Goal: Transaction & Acquisition: Purchase product/service

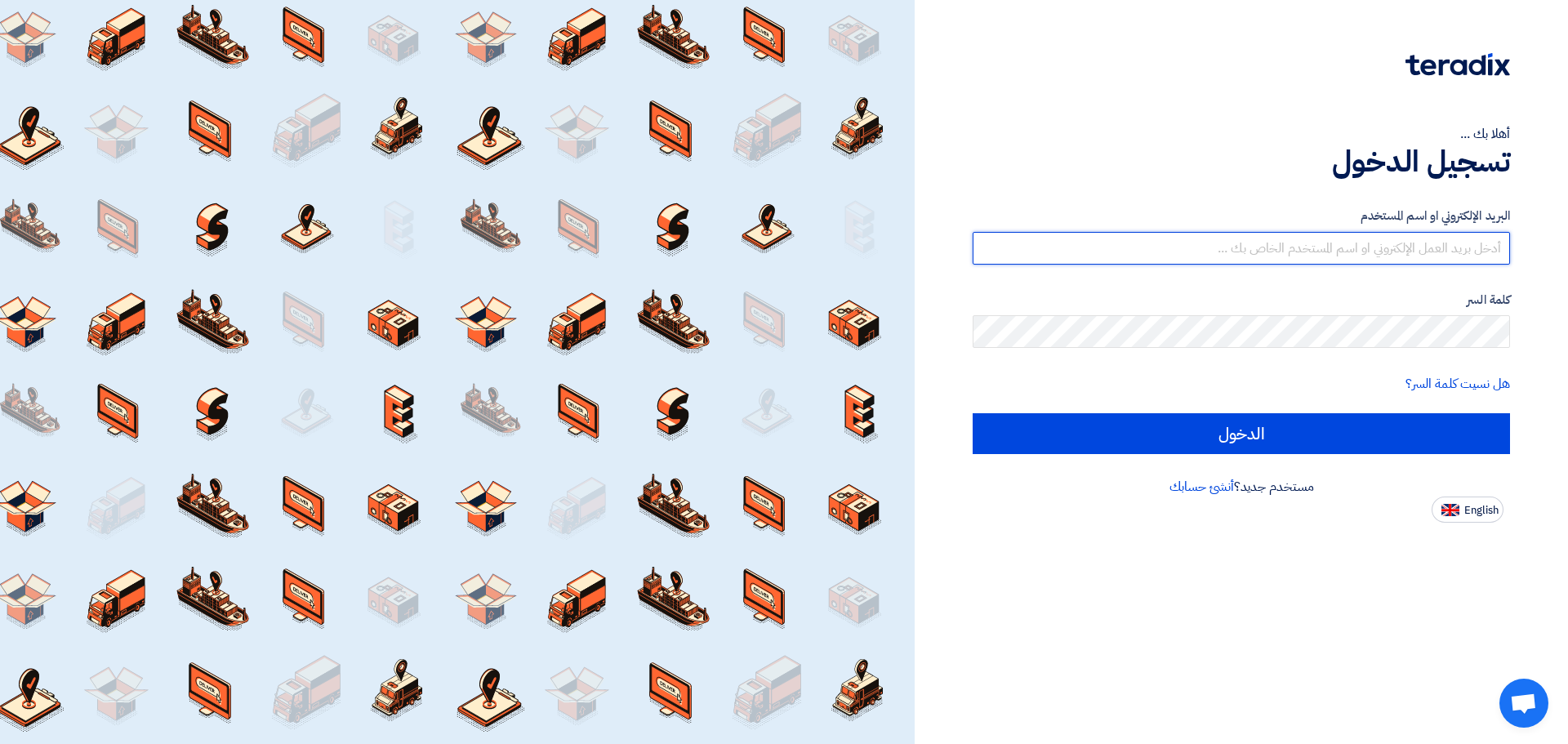
click at [1441, 257] on input "text" at bounding box center [1241, 248] width 537 height 33
type input "islam.matar@ahcl.com.sa"
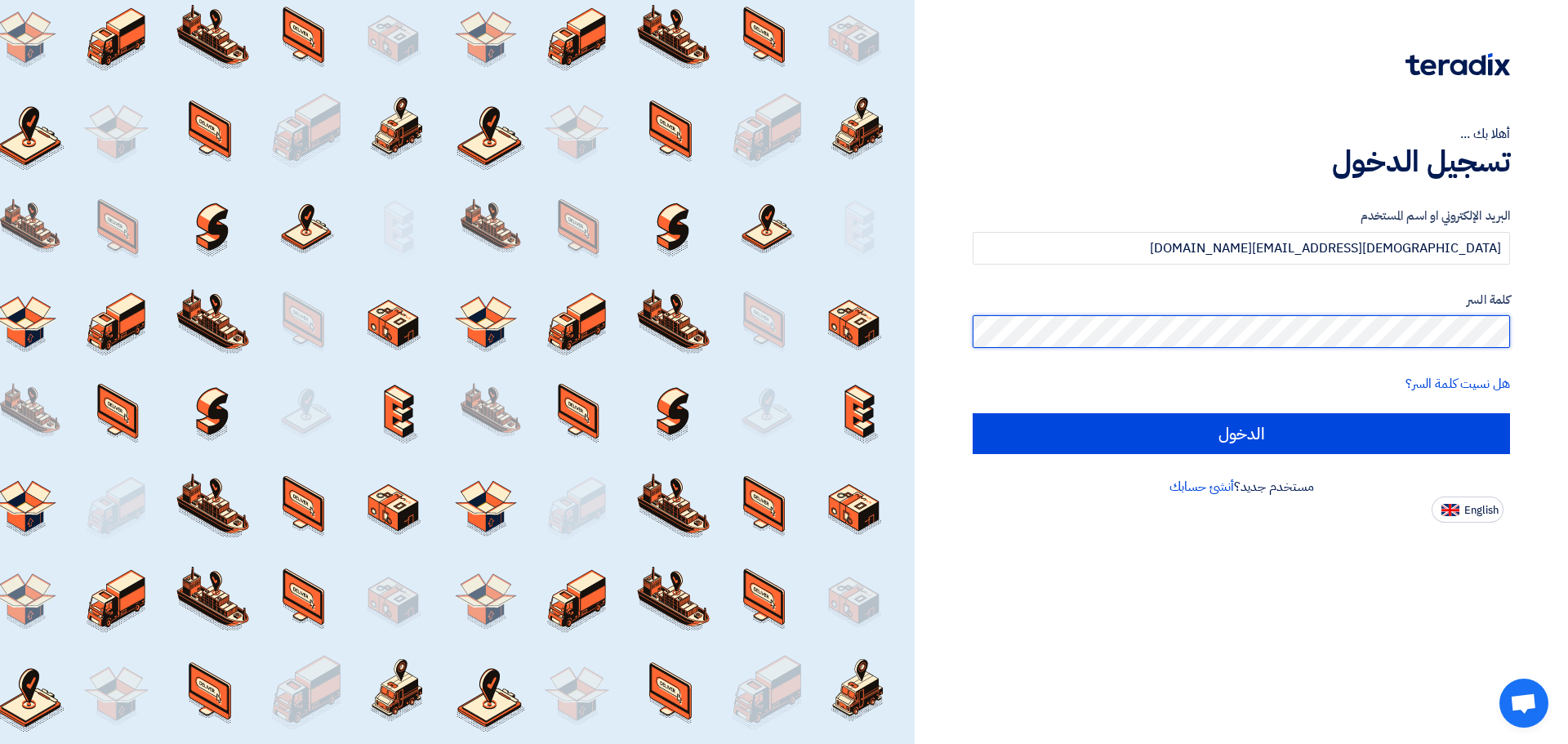
click at [973, 413] on input "الدخول" at bounding box center [1241, 434] width 537 height 41
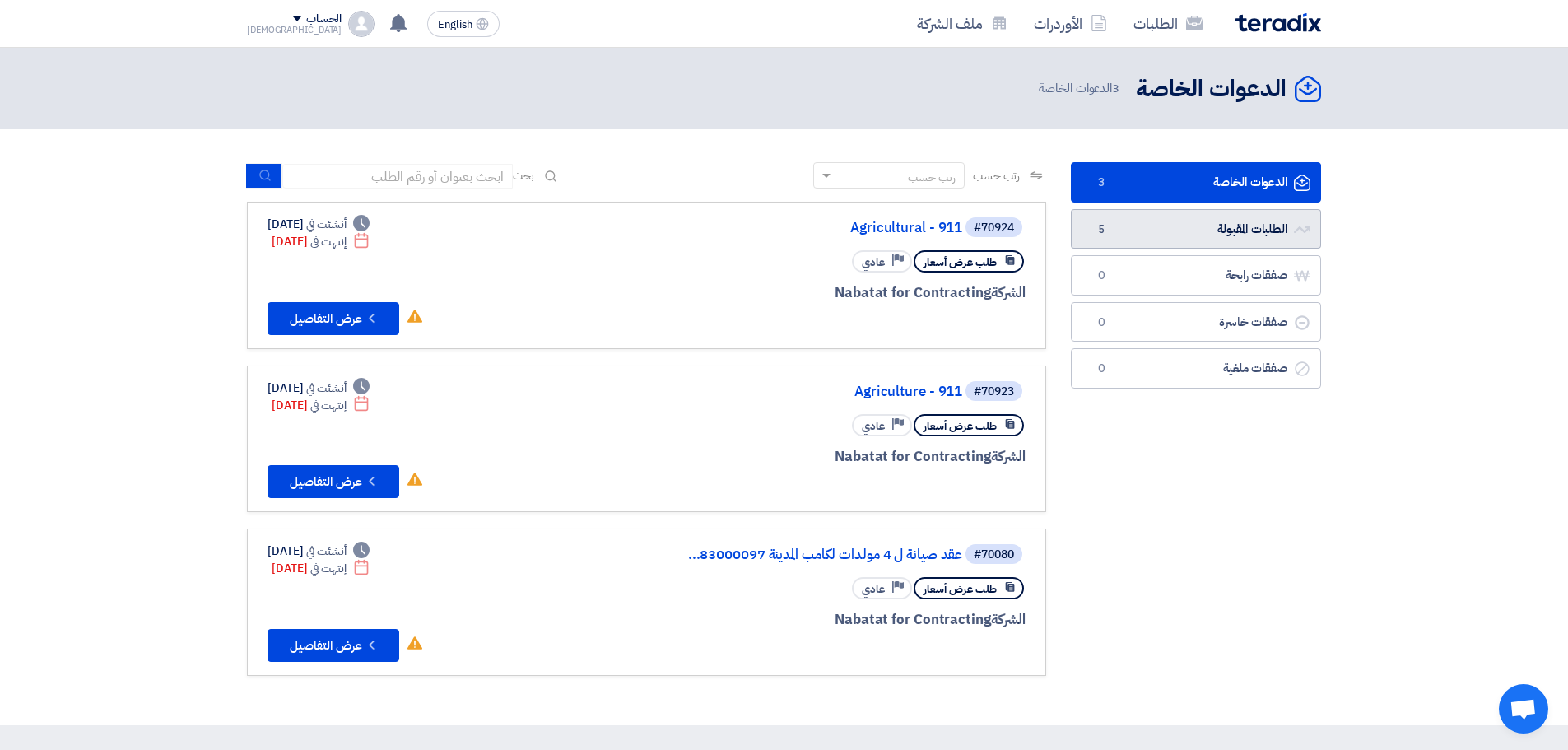
click at [1187, 227] on link "الطلبات المقبولة الطلبات المقبولة 5" at bounding box center [1196, 228] width 250 height 40
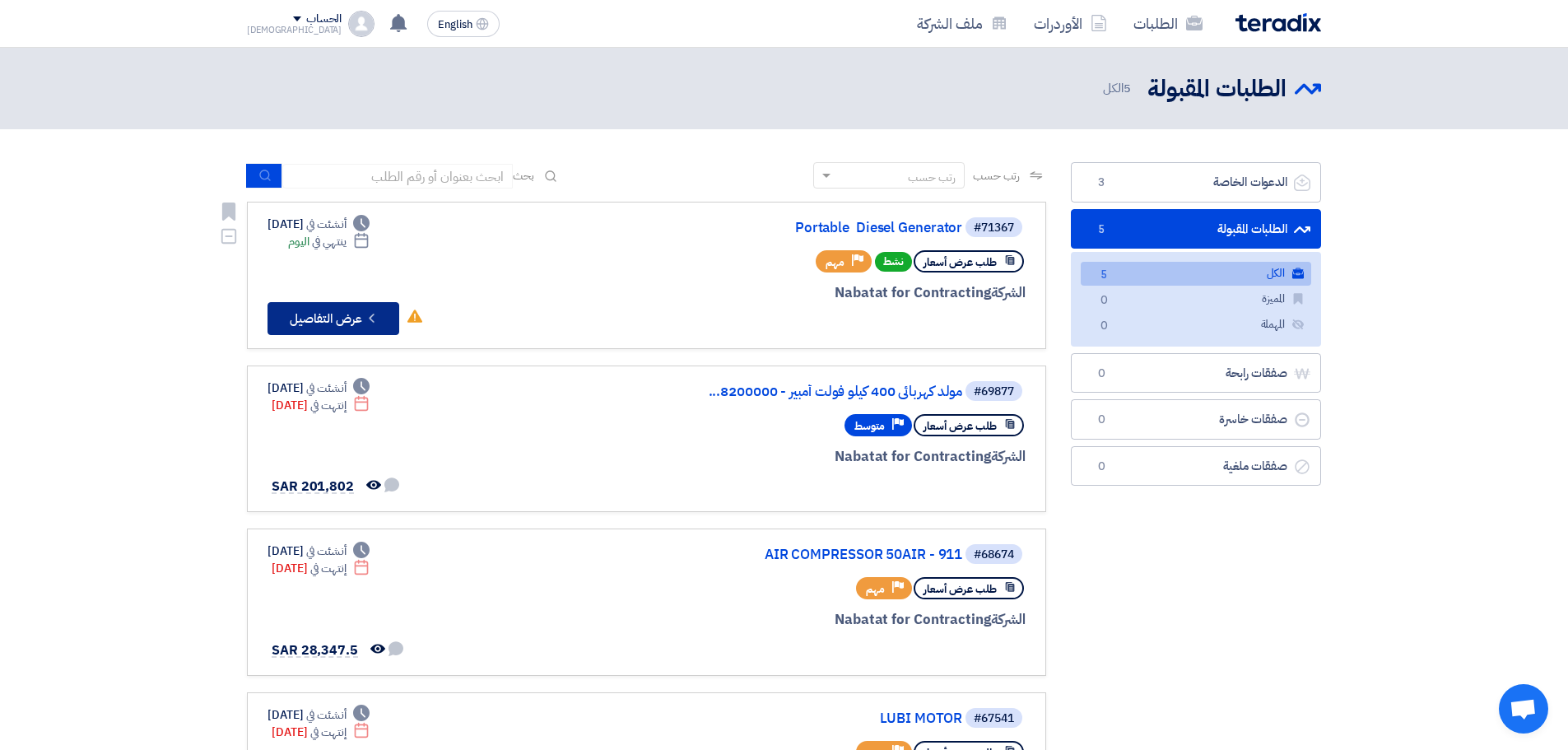
click at [344, 320] on button "Check details عرض التفاصيل" at bounding box center [333, 318] width 132 height 33
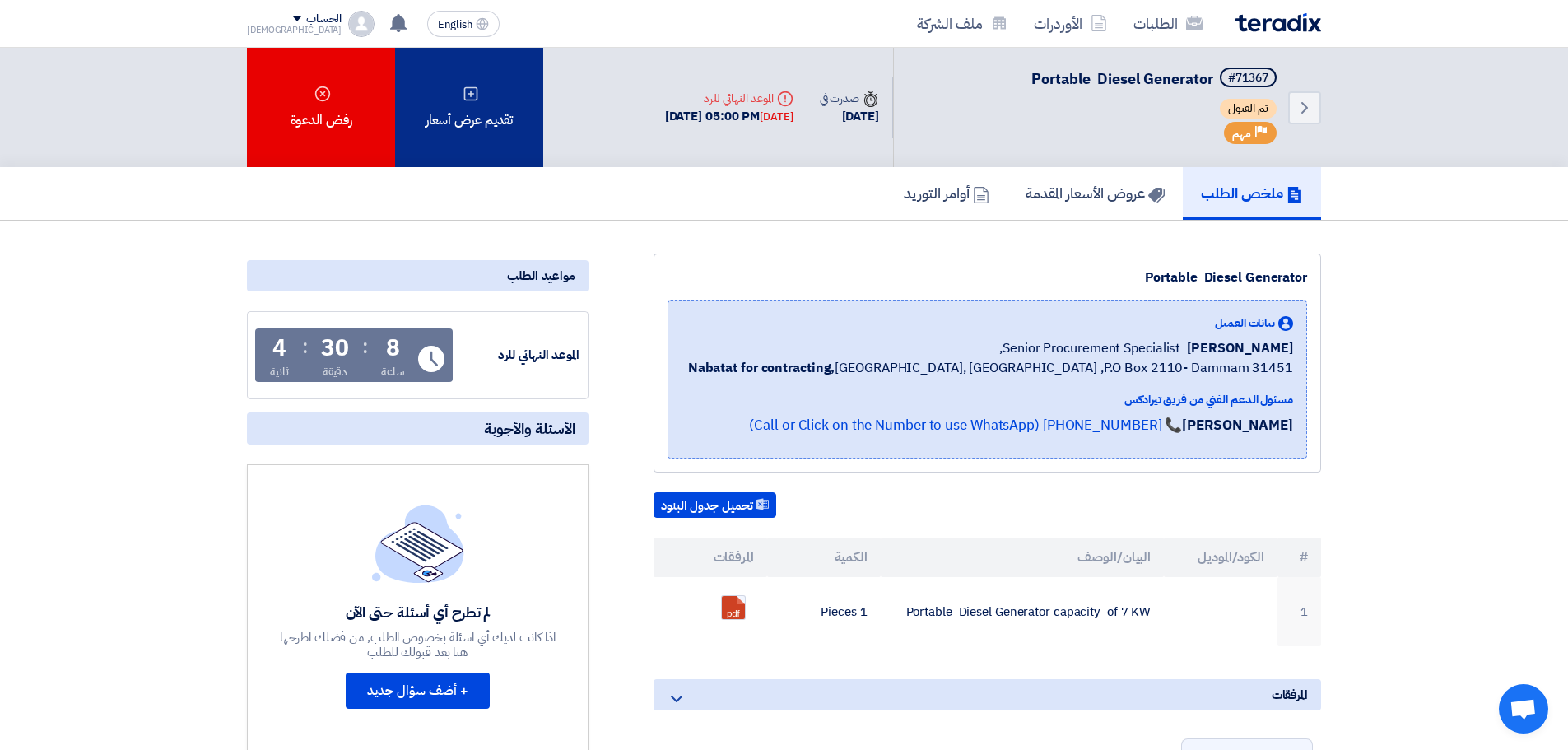
click at [443, 121] on div "تقديم عرض أسعار" at bounding box center [469, 107] width 148 height 119
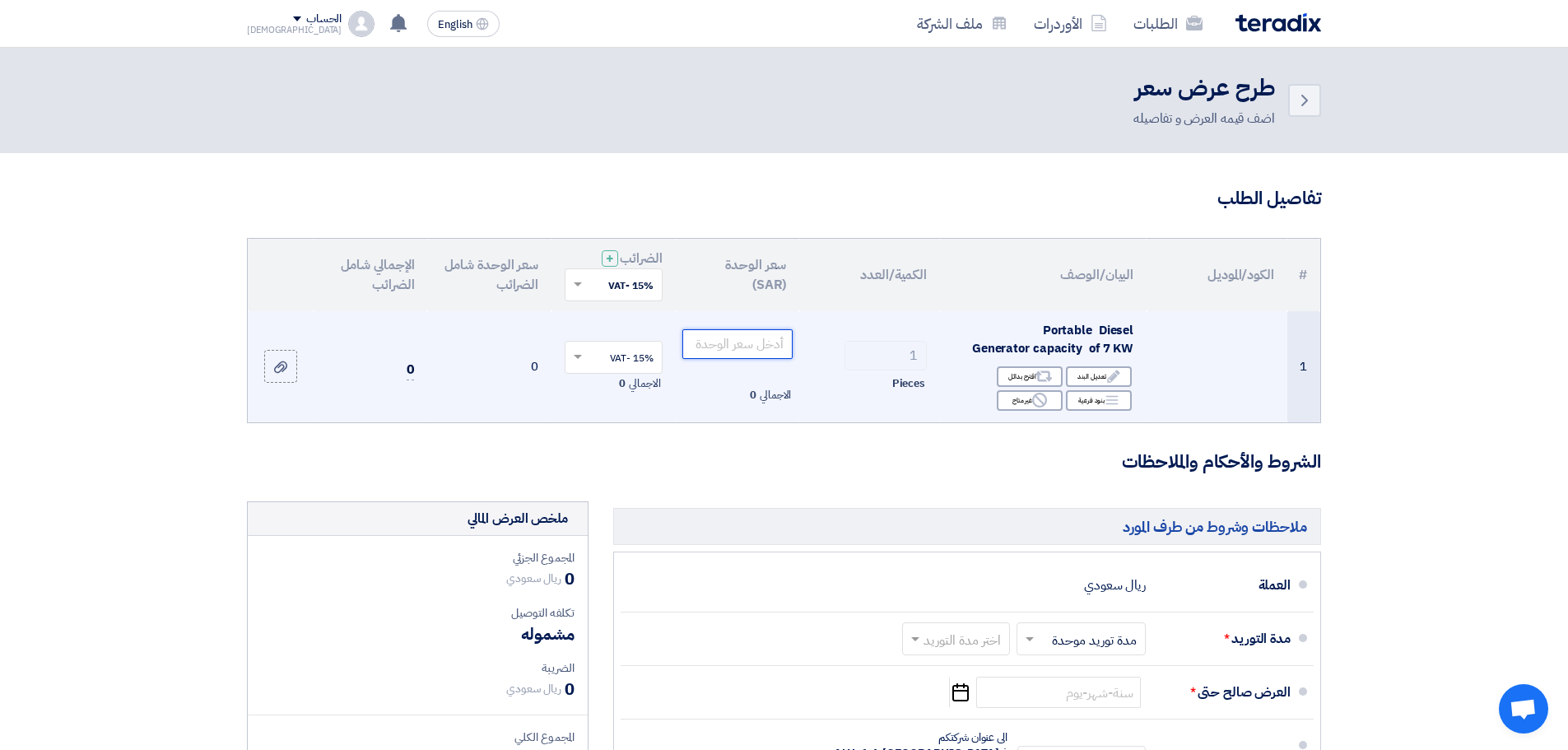
click at [732, 348] on input "number" at bounding box center [738, 345] width 111 height 30
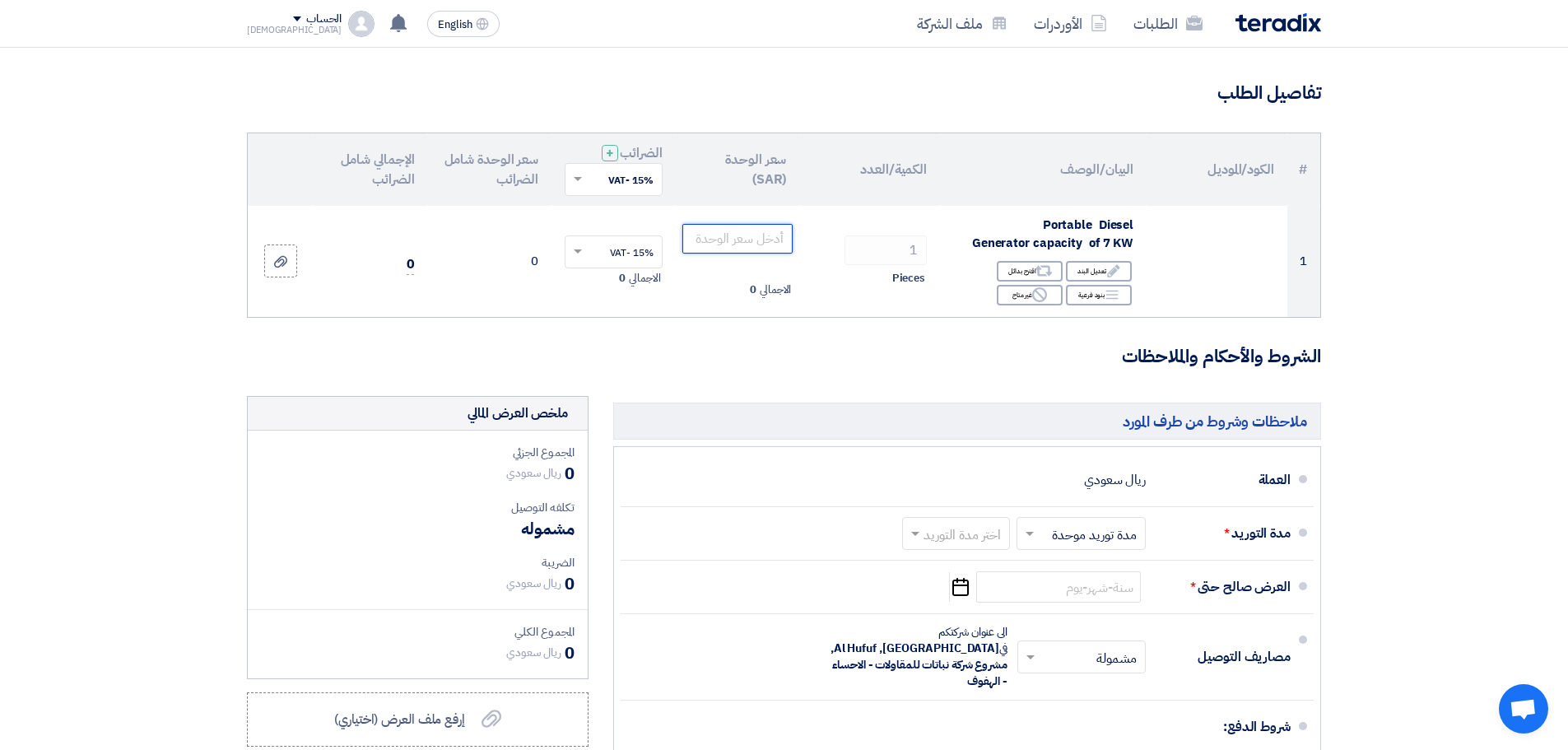
scroll to position [165, 0]
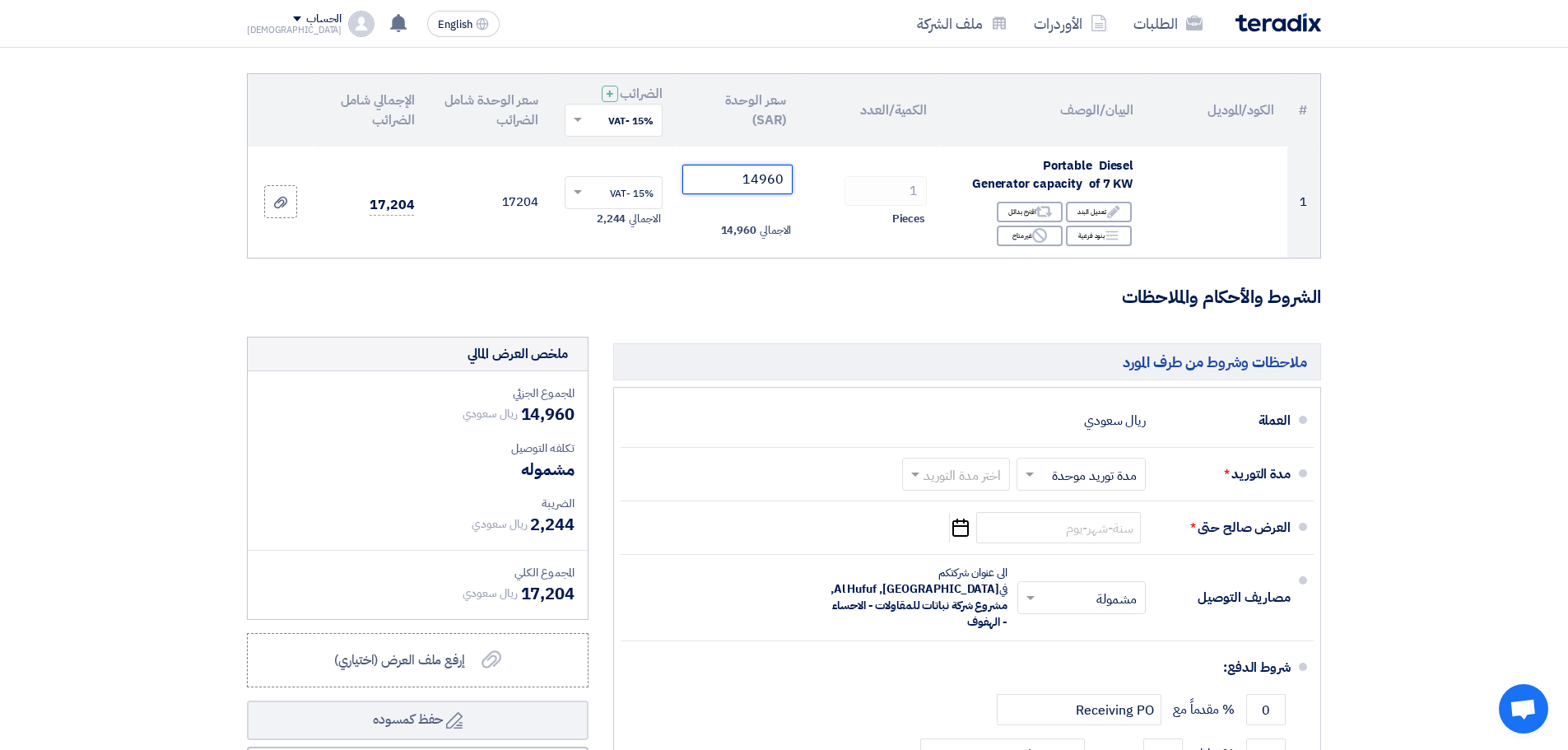
type input "14960"
click at [643, 273] on form "تفاصيل الطلب # الكود/الموديل البيان/الوصف الكمية/العدد سعر الوحدة (SAR) الضرائب…" at bounding box center [784, 463] width 1074 height 885
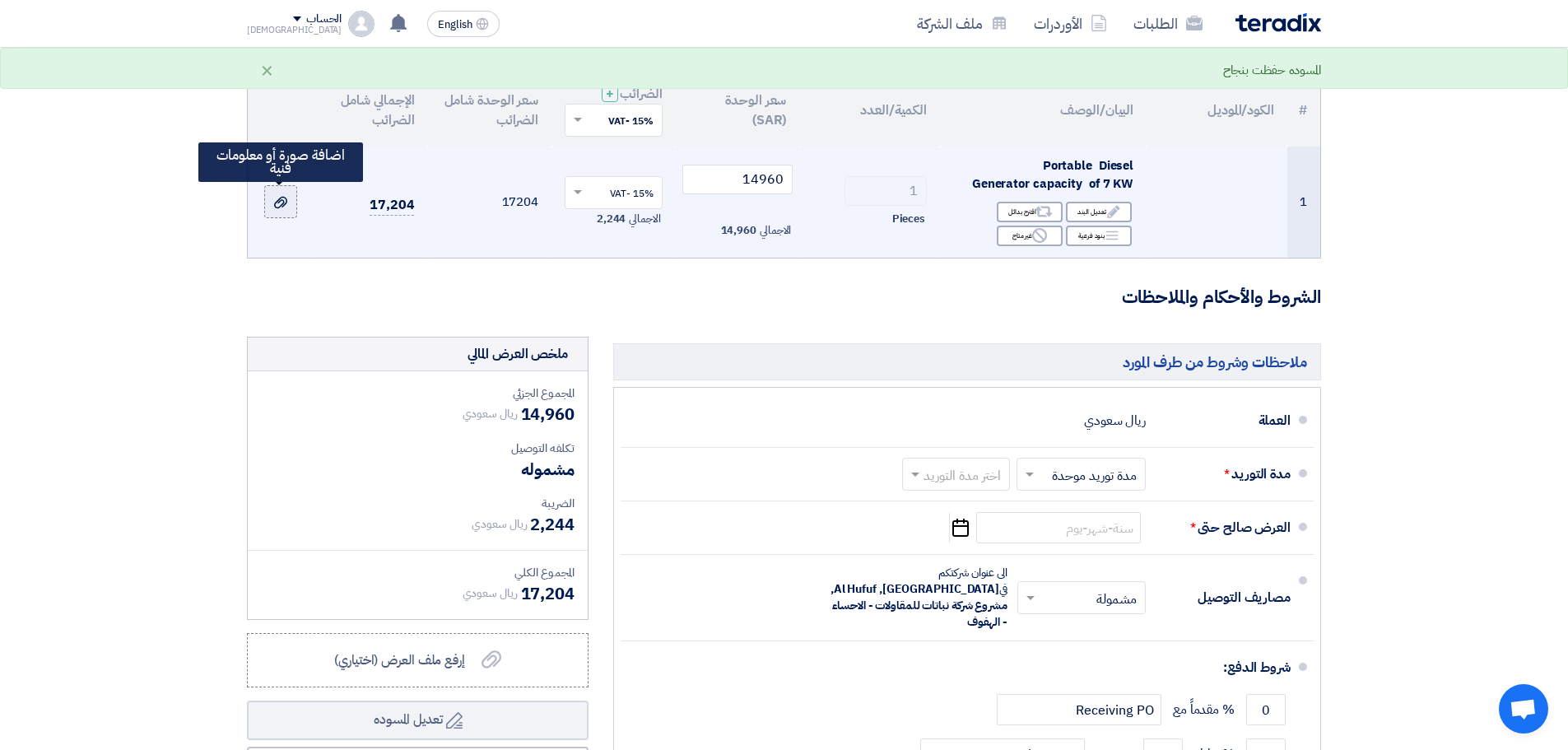
click at [276, 202] on use at bounding box center [281, 202] width 13 height 11
click at [0, 0] on input "file" at bounding box center [0, 0] width 0 height 0
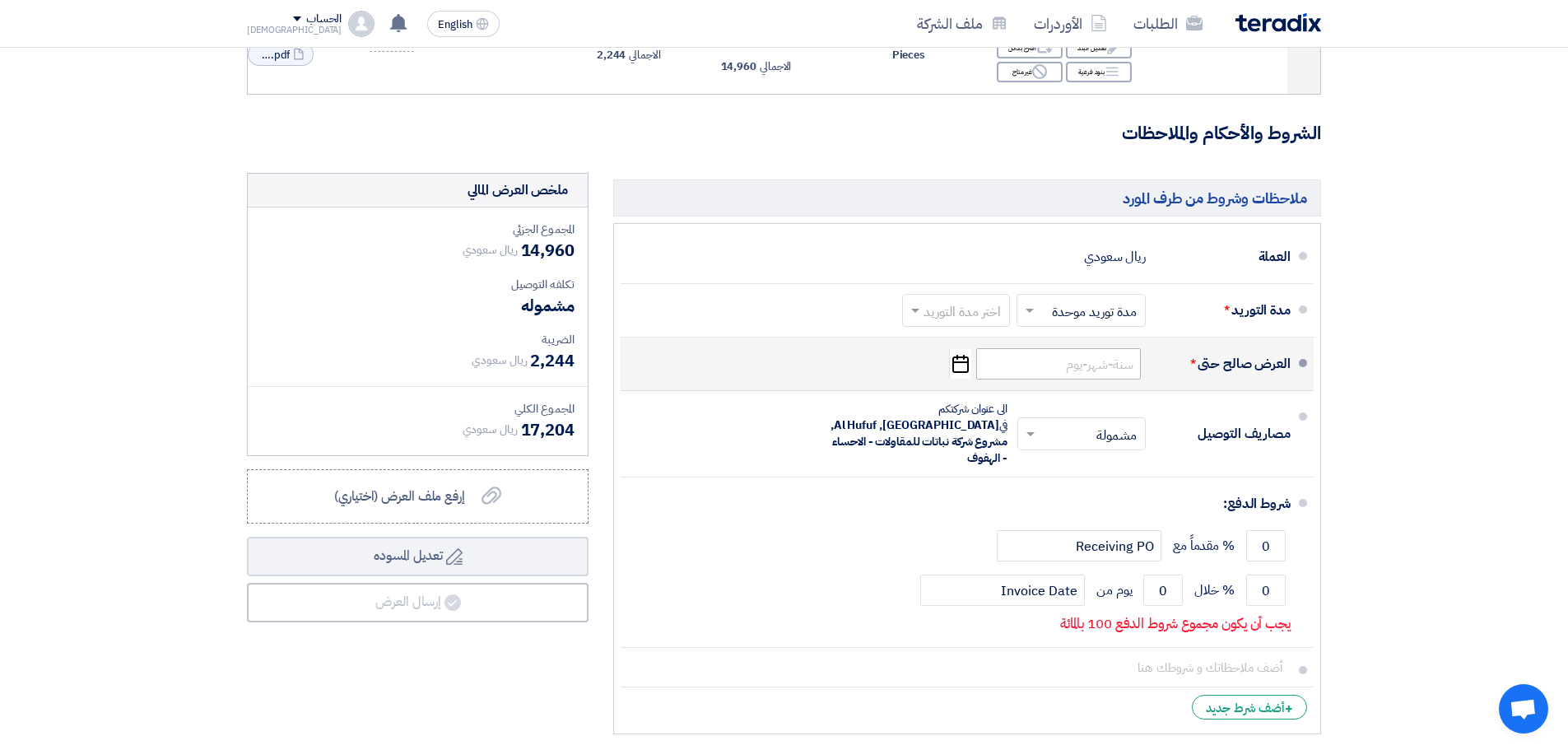
scroll to position [330, 0]
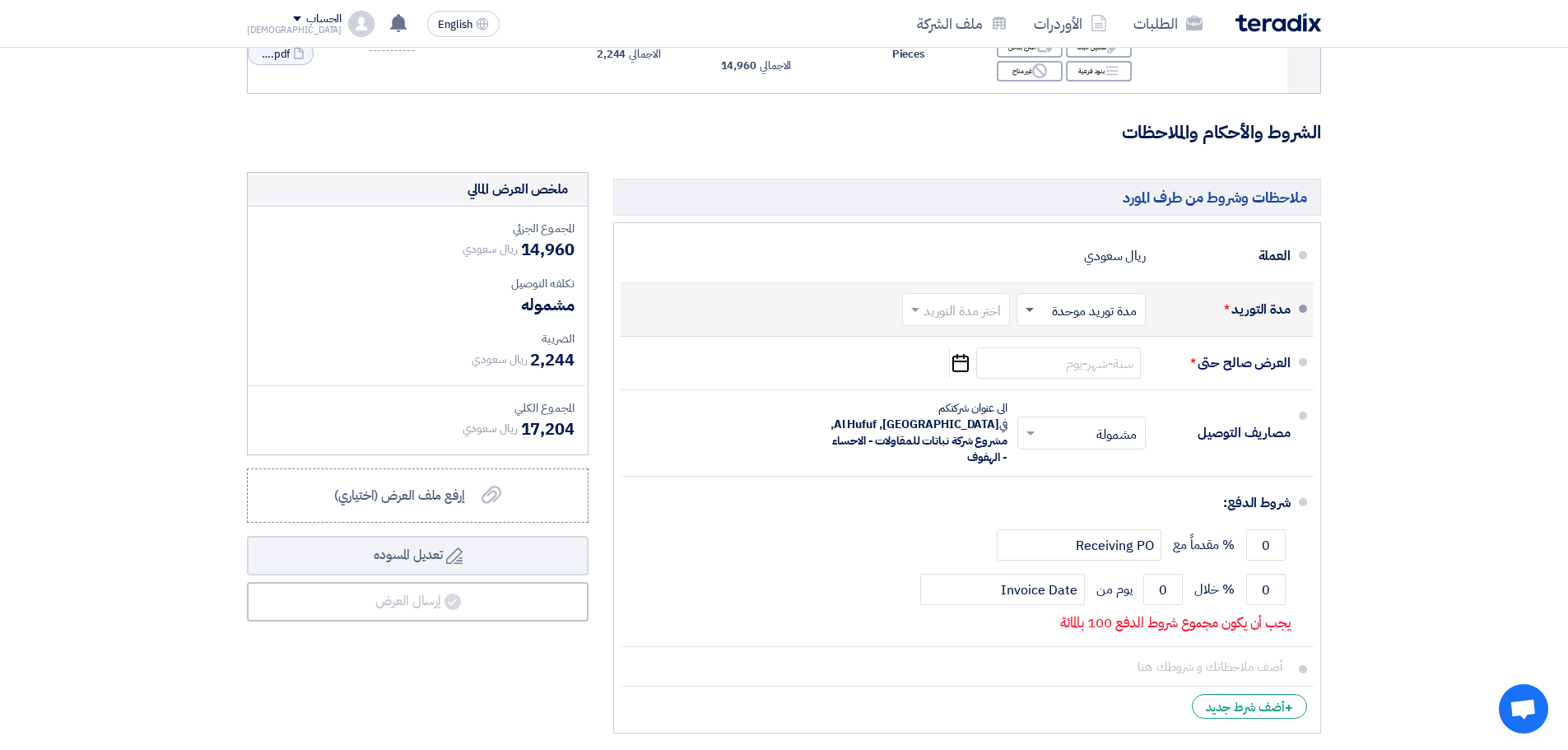
click at [1031, 310] on span at bounding box center [1029, 311] width 8 height 6
click at [1031, 310] on span at bounding box center [1029, 310] width 8 height 4
click at [910, 309] on span at bounding box center [913, 310] width 21 height 17
click at [951, 407] on span "1-2 اسبوع" at bounding box center [977, 405] width 56 height 20
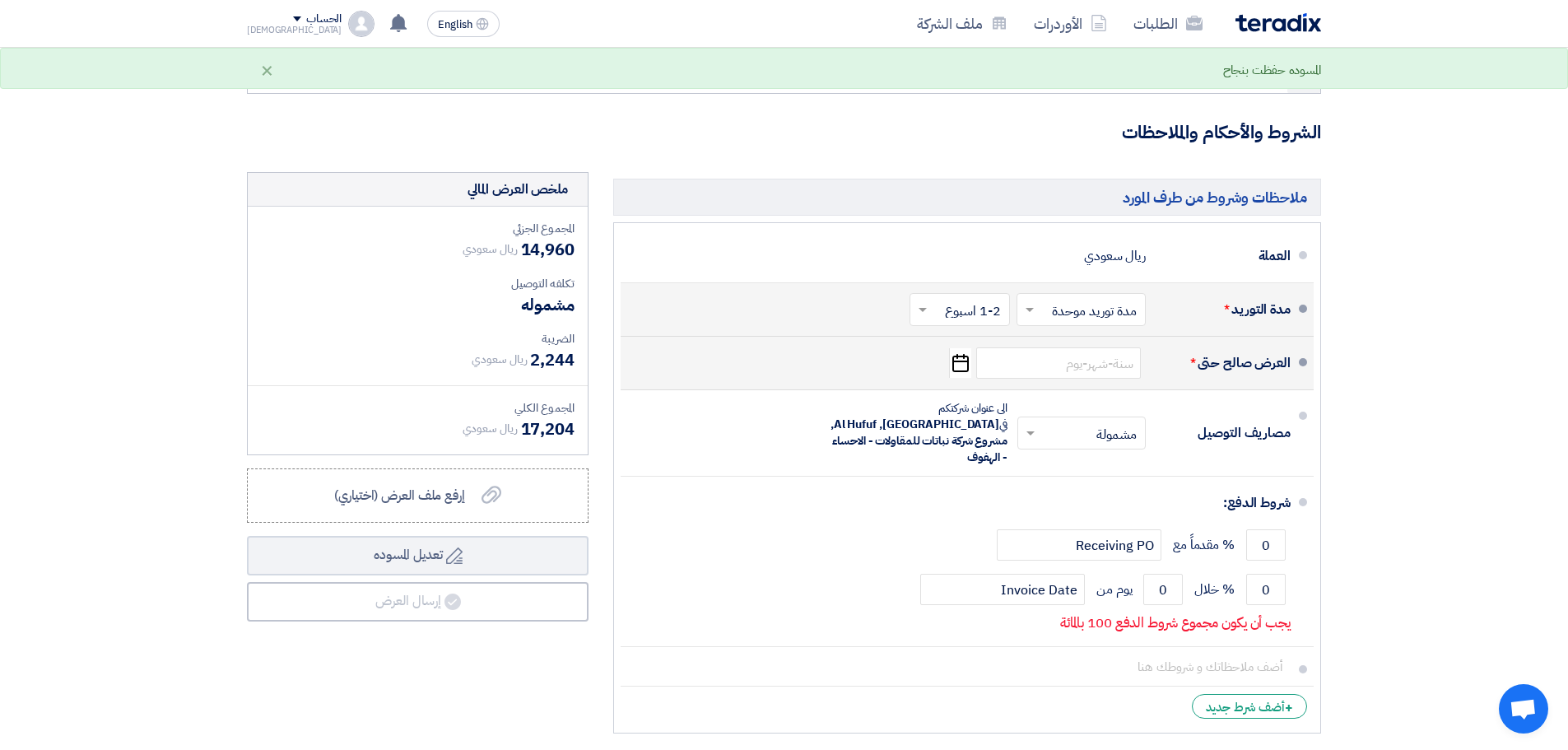
click at [969, 367] on use "button" at bounding box center [961, 362] width 17 height 18
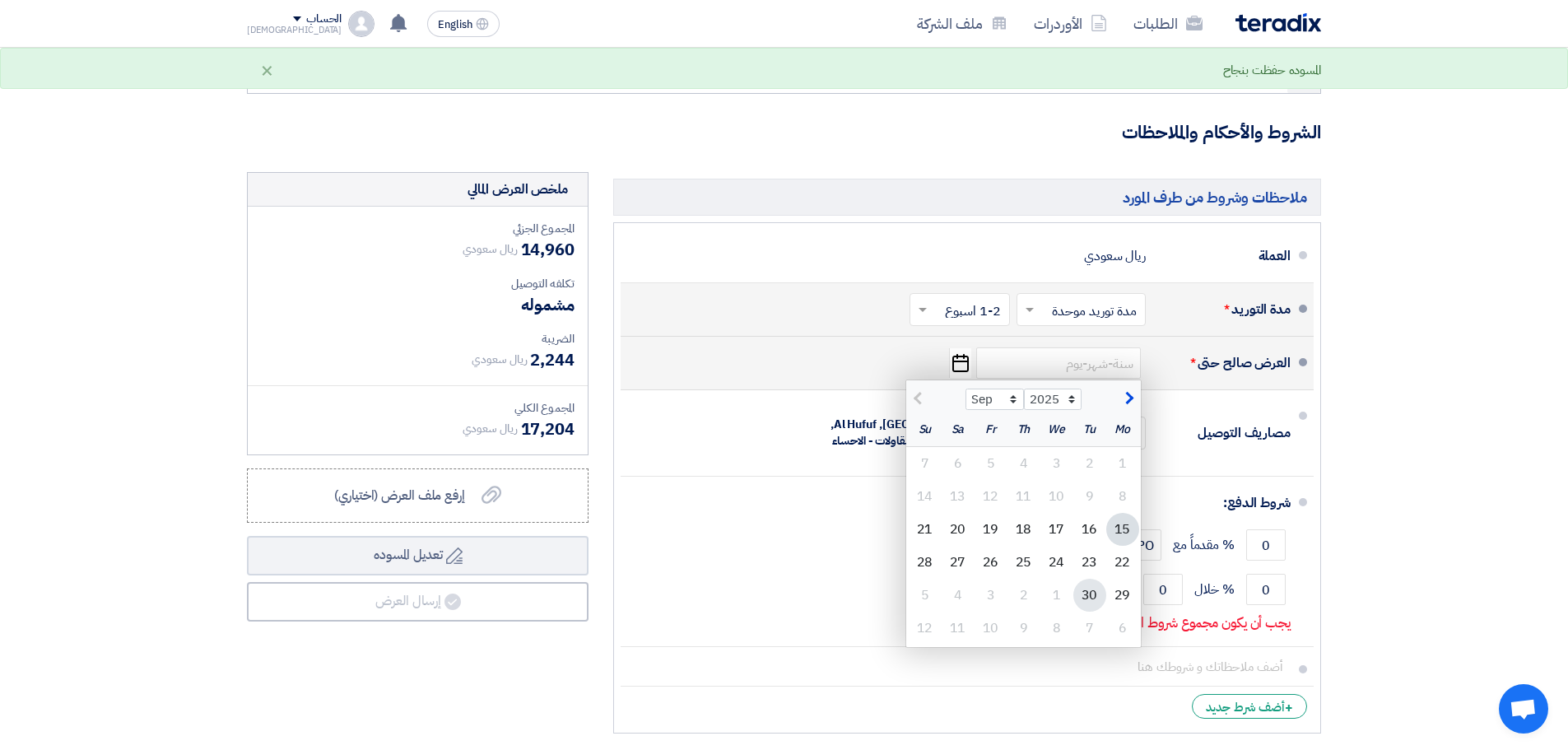
click at [1101, 599] on div "30" at bounding box center [1089, 595] width 33 height 33
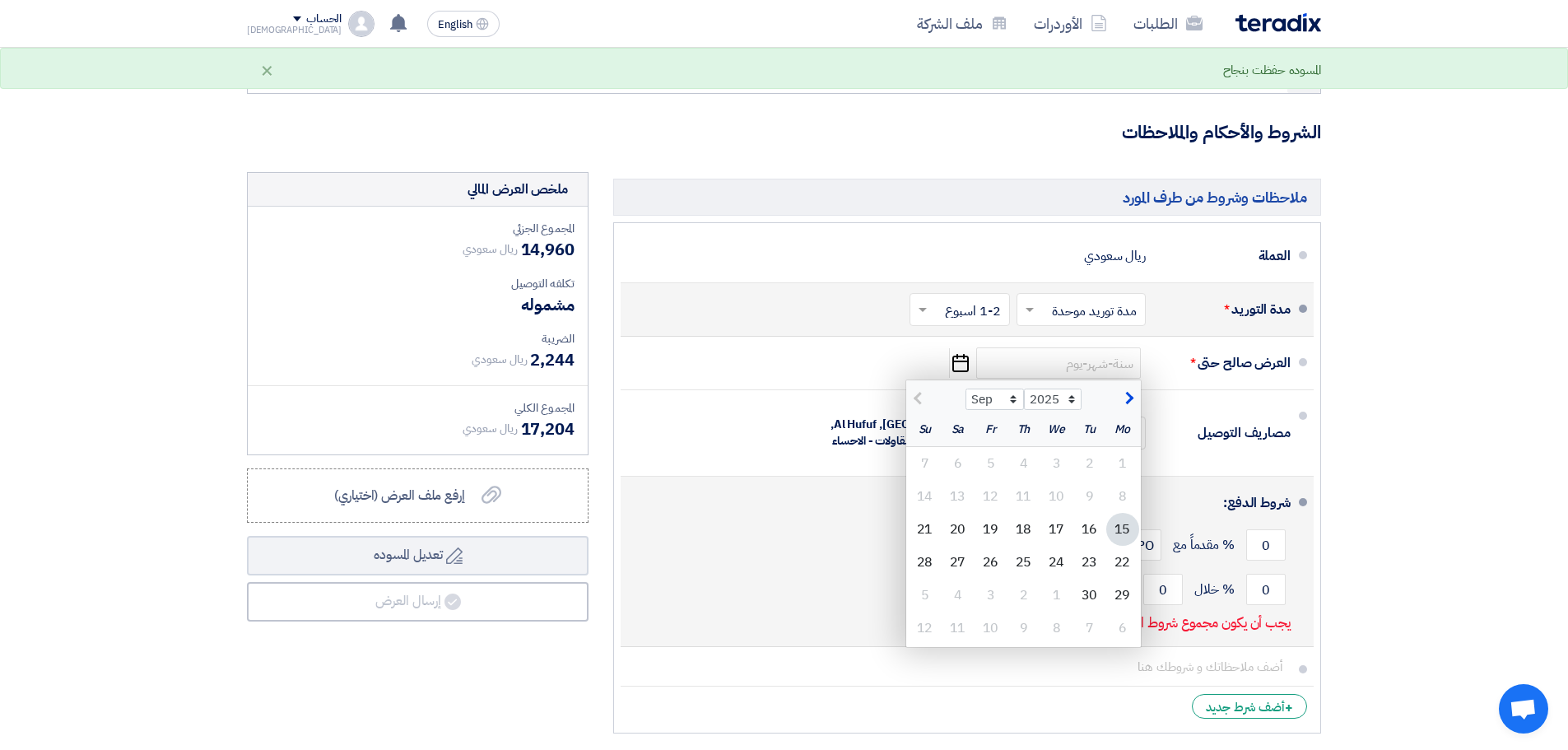
type input "9/30/2025"
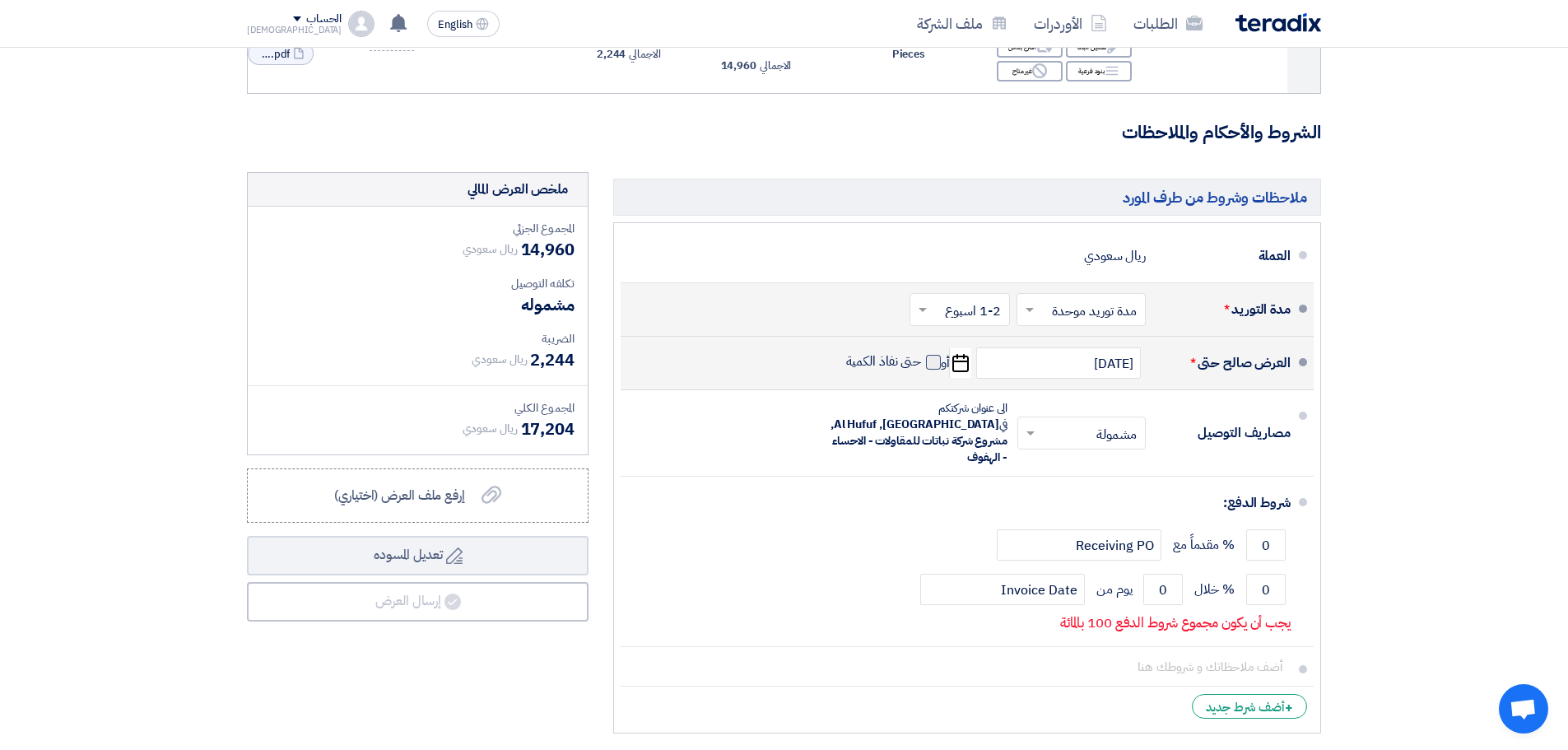
click at [936, 361] on span at bounding box center [934, 362] width 15 height 15
click at [922, 361] on input "حتى نفاذ الكمية" at bounding box center [882, 368] width 79 height 31
checkbox input "true"
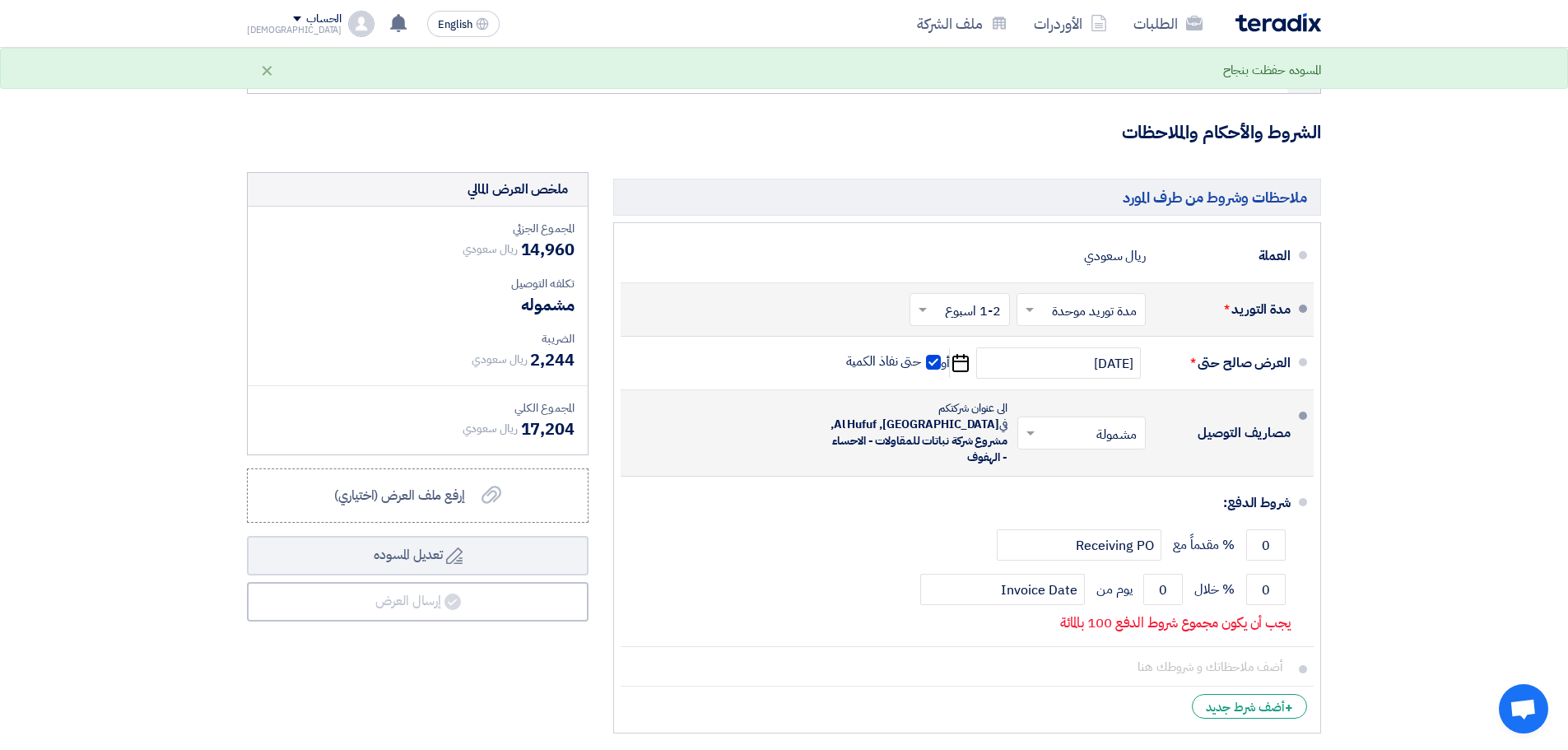
click at [1027, 430] on span at bounding box center [1028, 434] width 21 height 17
click at [1075, 493] on div "غير مشمولة" at bounding box center [1085, 499] width 126 height 30
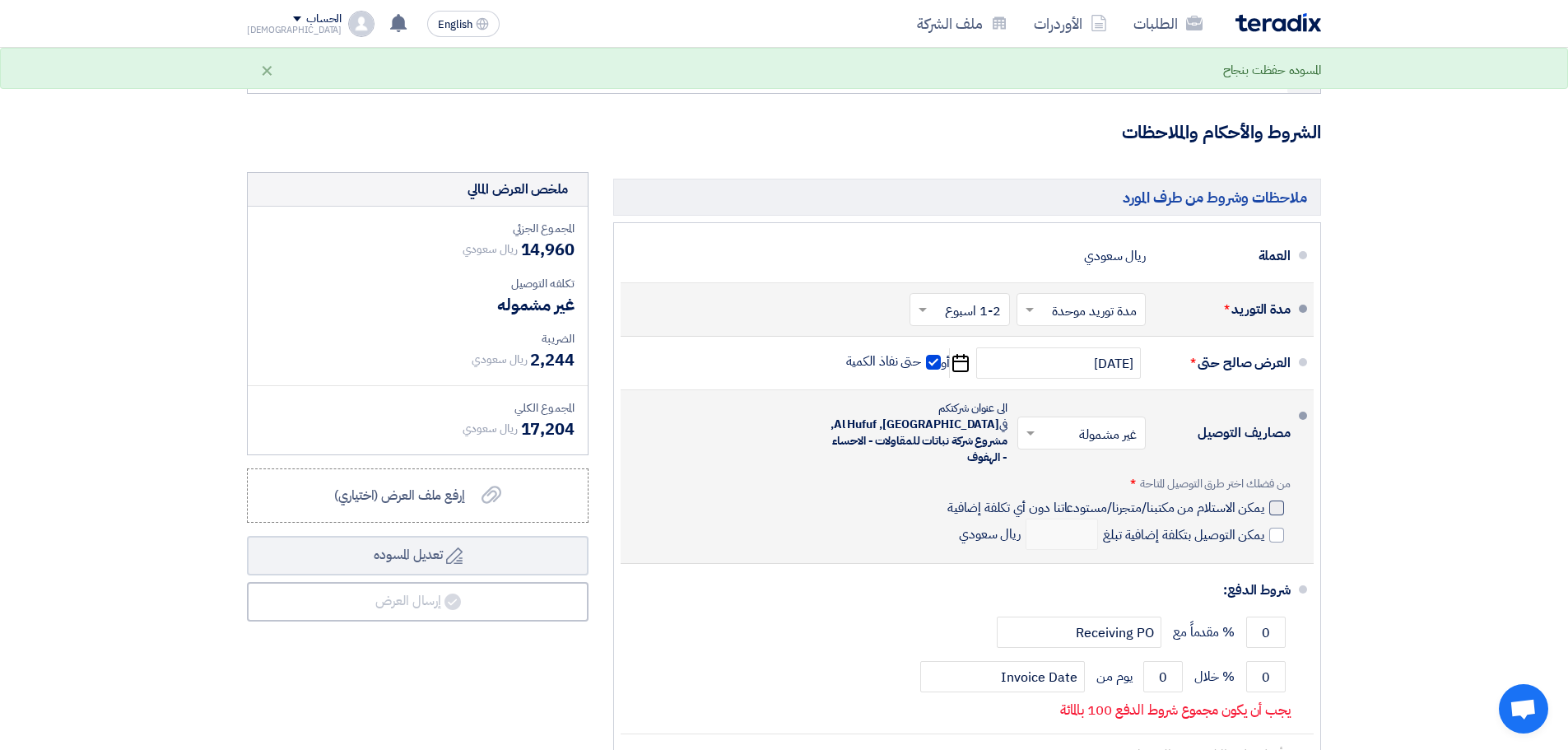
click at [1279, 500] on div at bounding box center [1277, 507] width 15 height 15
click at [1265, 499] on input "يمكن الاستلام من مكتبنا/متجرنا/مستودعاتنا دون أي تكلفة إضافية" at bounding box center [1104, 514] width 320 height 31
checkbox input "true"
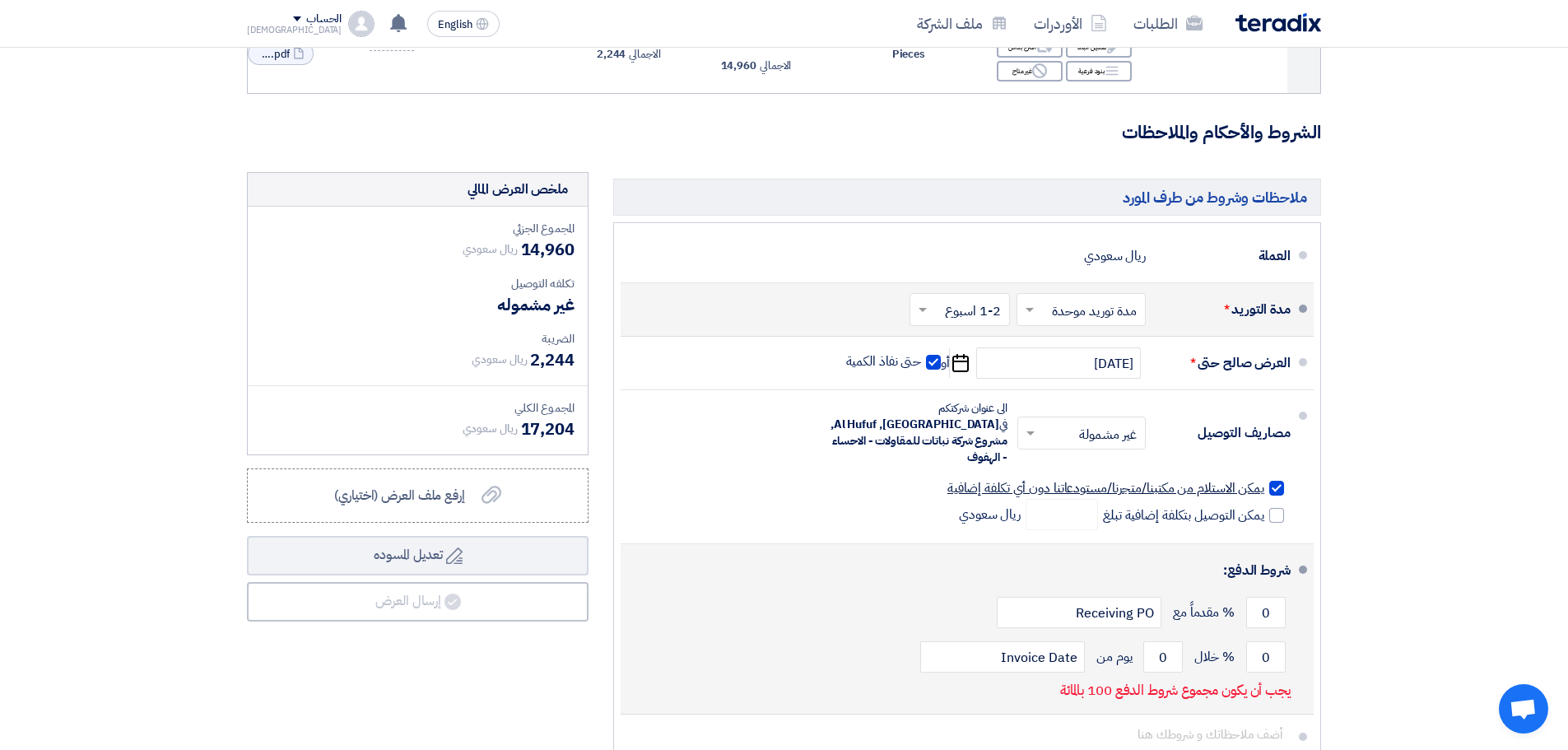
scroll to position [411, 0]
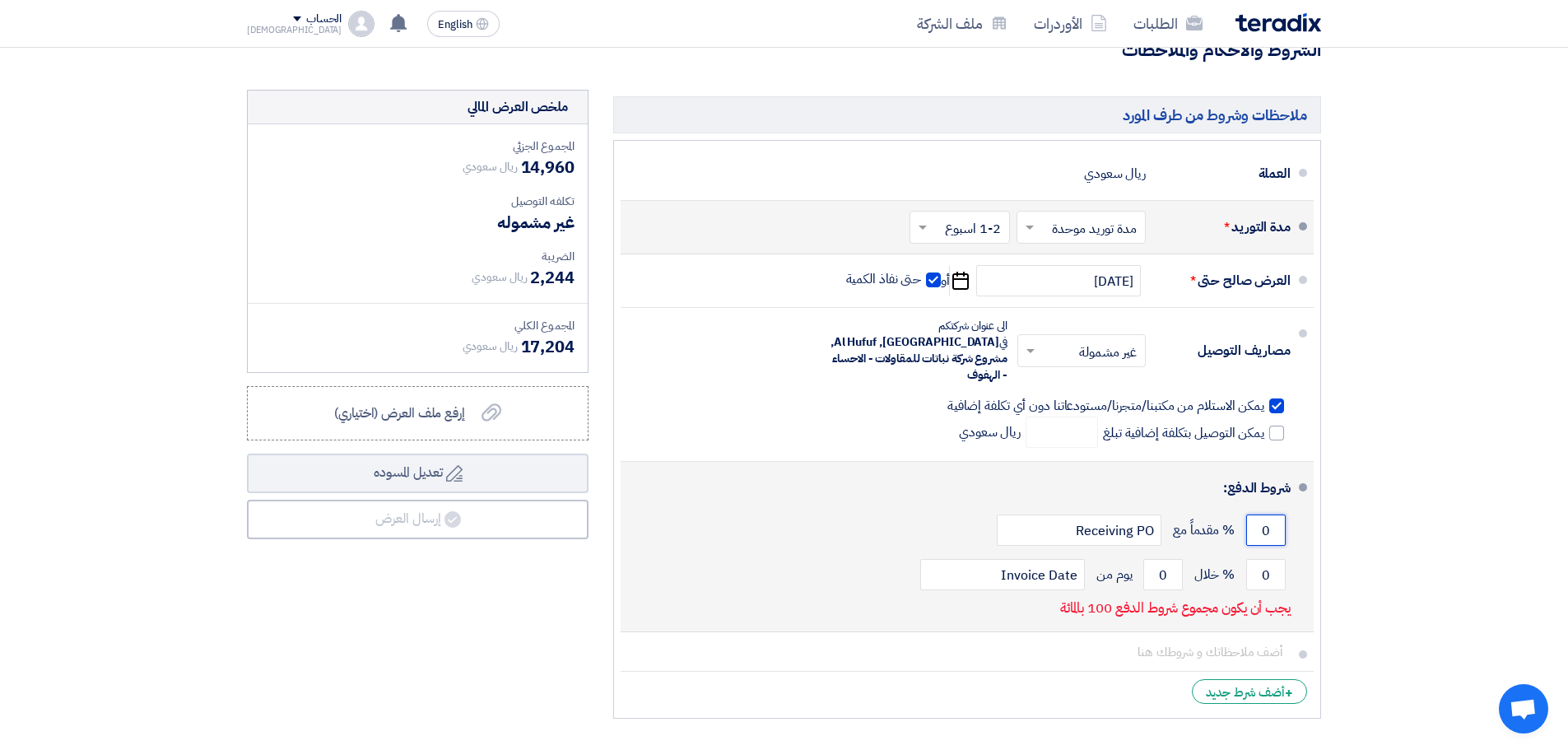
click at [1268, 519] on input "0" at bounding box center [1266, 529] width 39 height 31
click at [1260, 519] on input "0" at bounding box center [1266, 529] width 39 height 31
click at [1265, 517] on input "0" at bounding box center [1266, 529] width 39 height 31
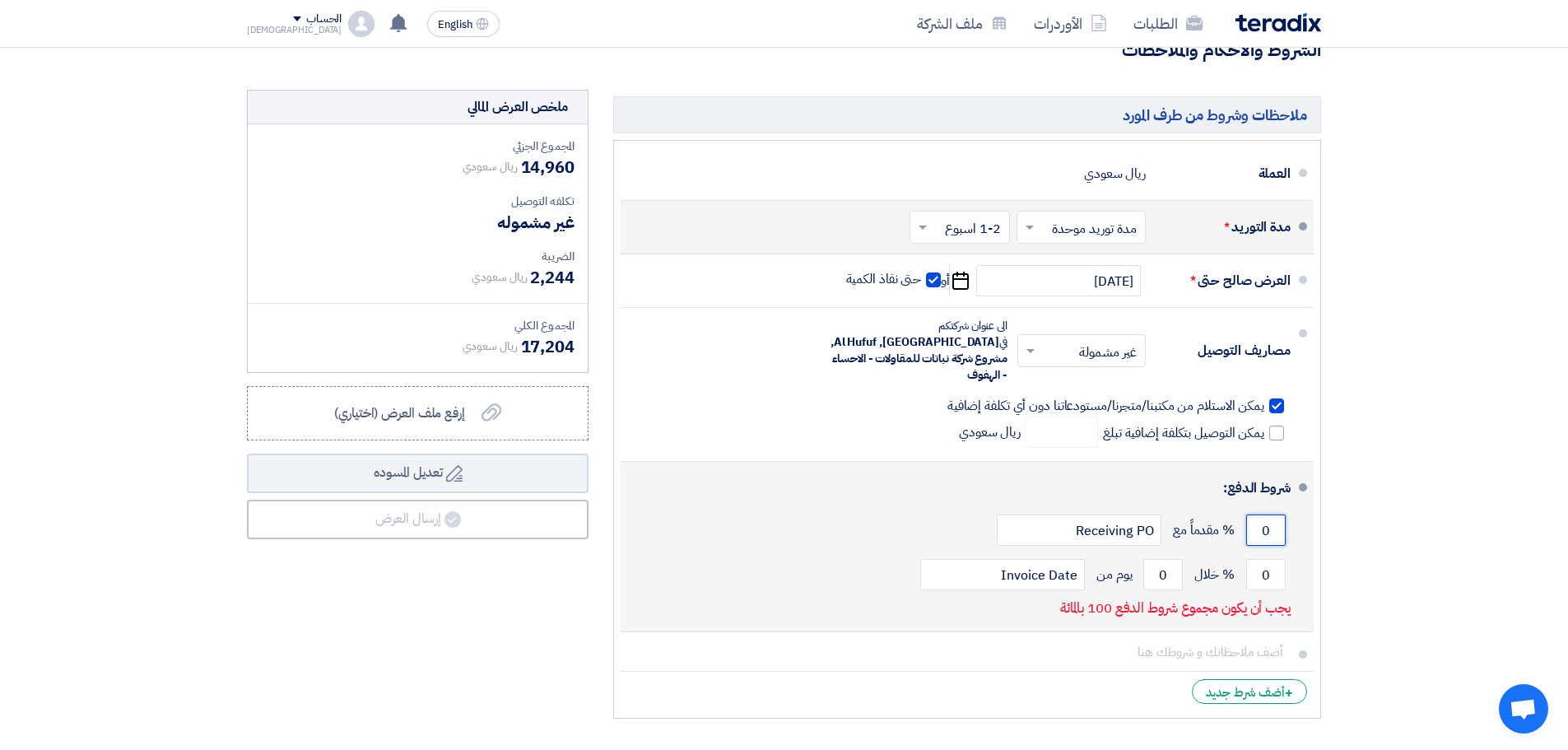
click at [1265, 515] on input "0" at bounding box center [1266, 529] width 39 height 31
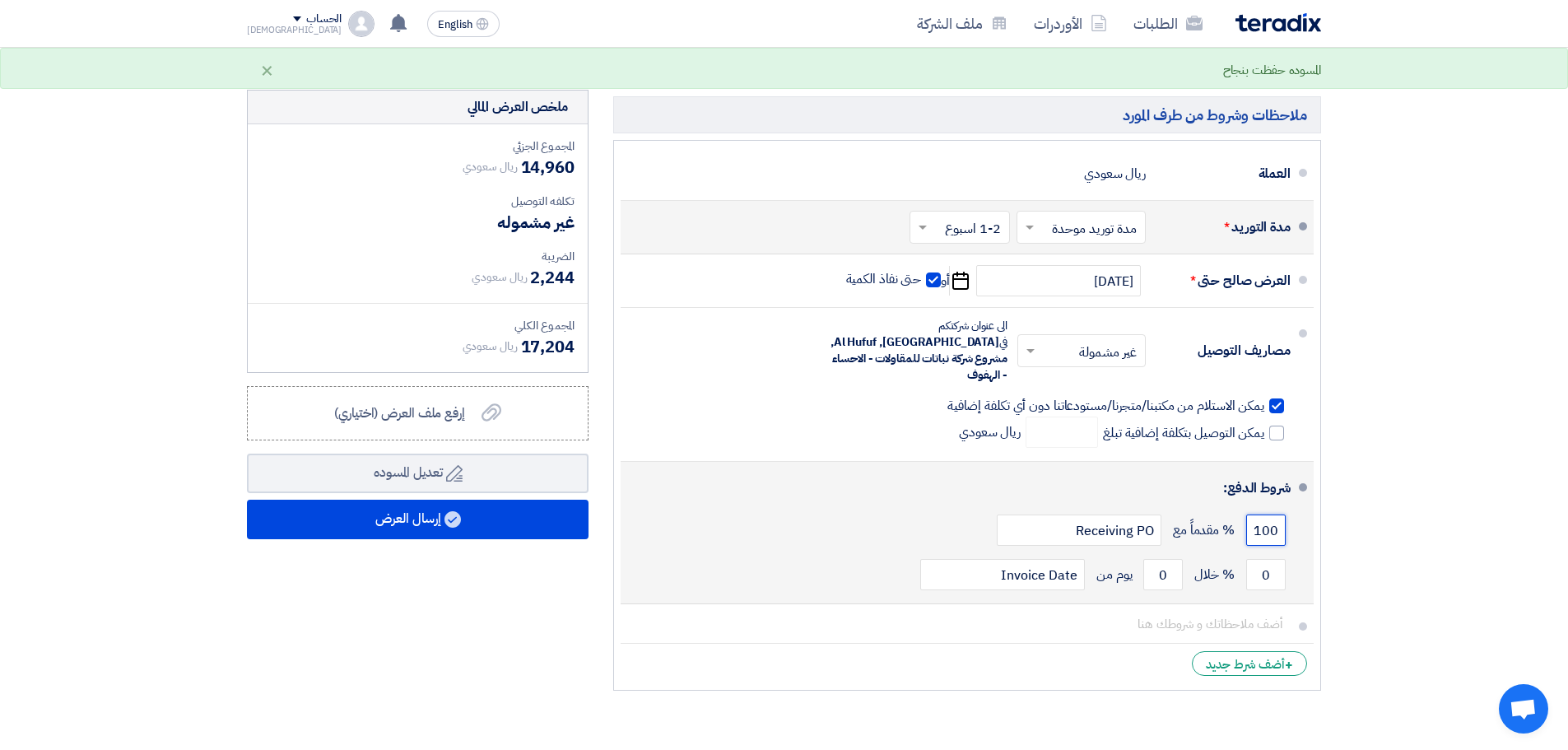
type input "100"
click at [900, 513] on div "100 % مقدماً مع Receiving PO" at bounding box center [962, 529] width 657 height 44
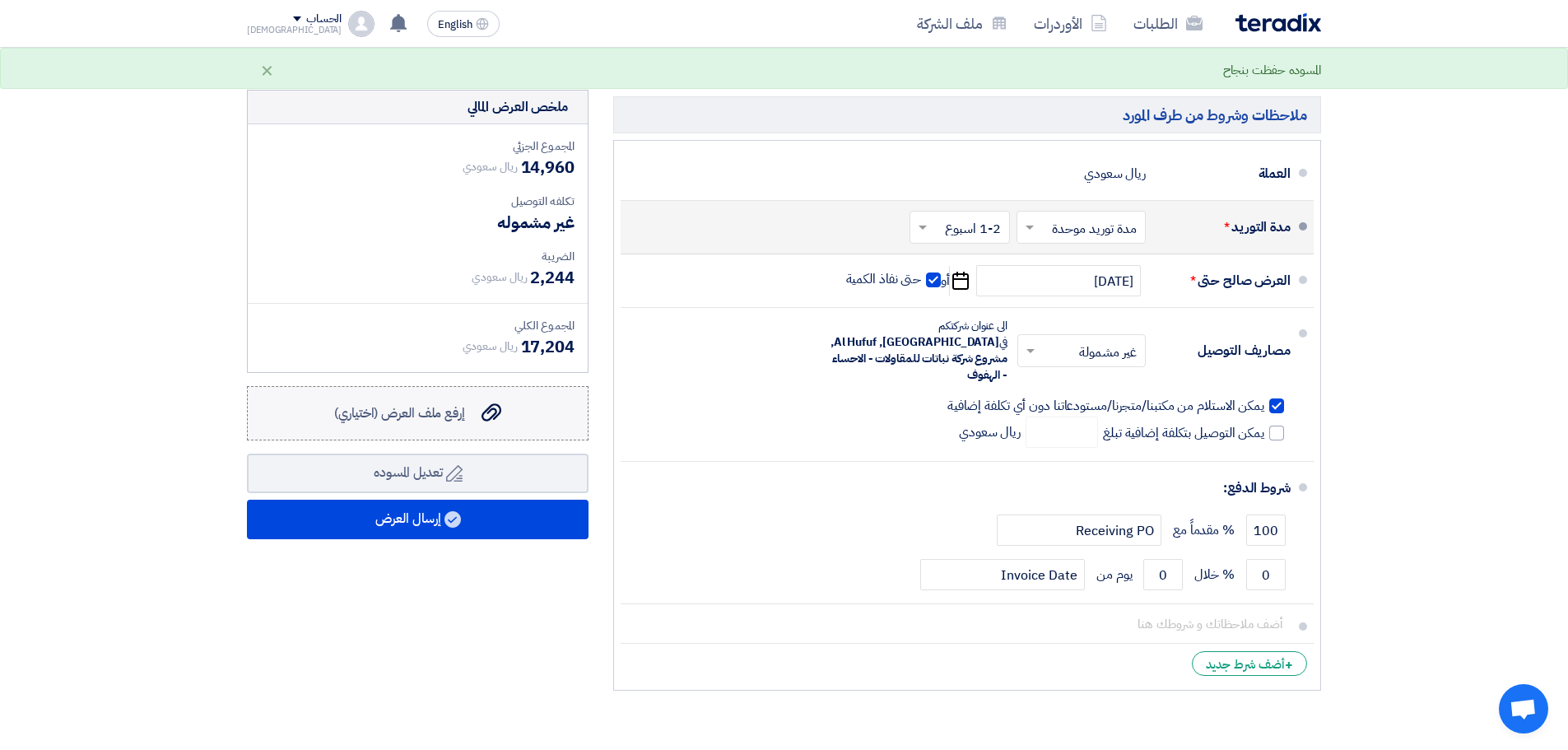
click at [395, 416] on span "إرفع ملف العرض (اختياري)" at bounding box center [400, 413] width 131 height 20
click at [0, 0] on input "إرفع ملف العرض (اختياري) إرفع ملف العرض (اختياري)" at bounding box center [0, 0] width 0 height 0
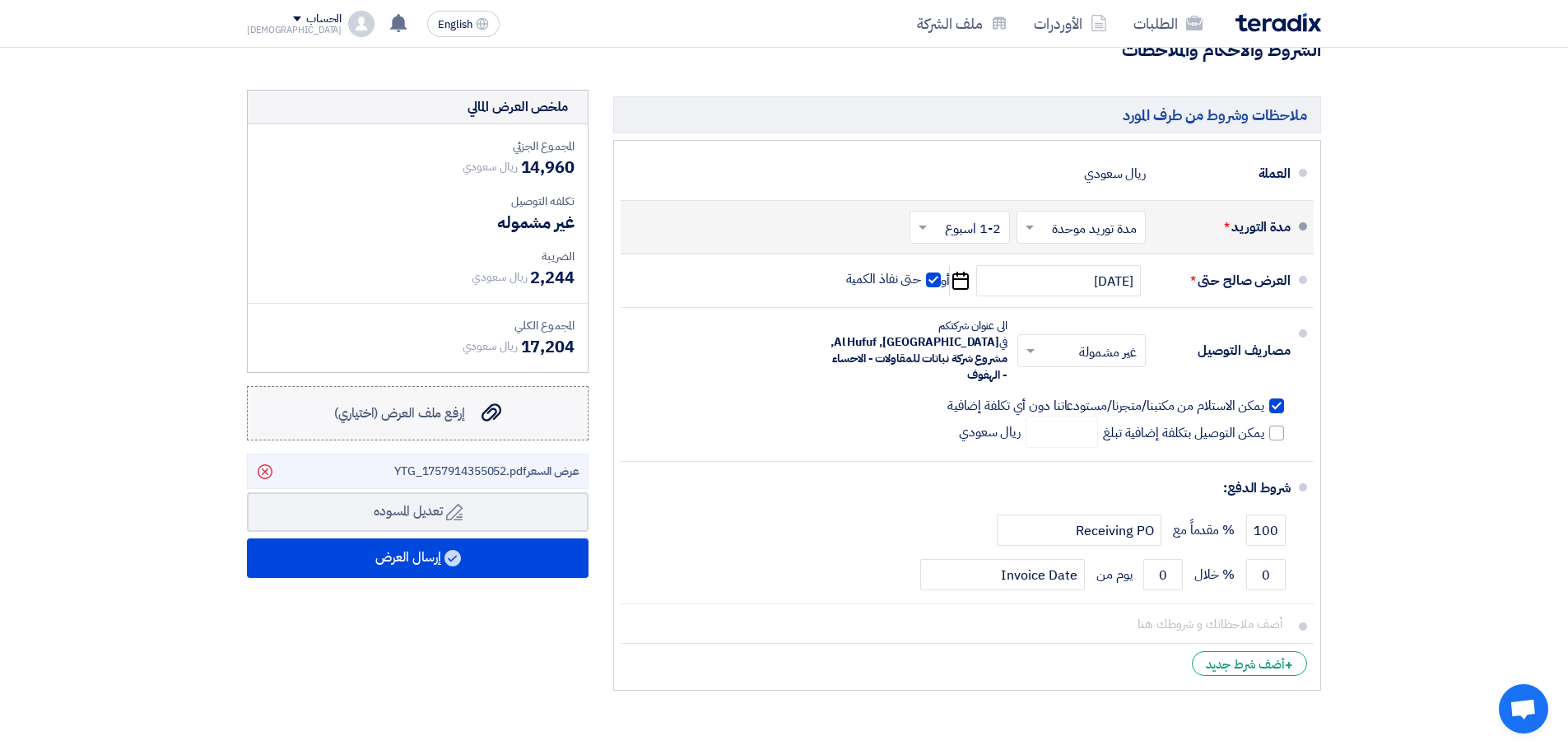
click at [452, 414] on span "إرفع ملف العرض (اختياري)" at bounding box center [400, 413] width 131 height 20
click at [0, 0] on input "إرفع ملف العرض (اختياري) إرفع ملف العرض (اختياري)" at bounding box center [0, 0] width 0 height 0
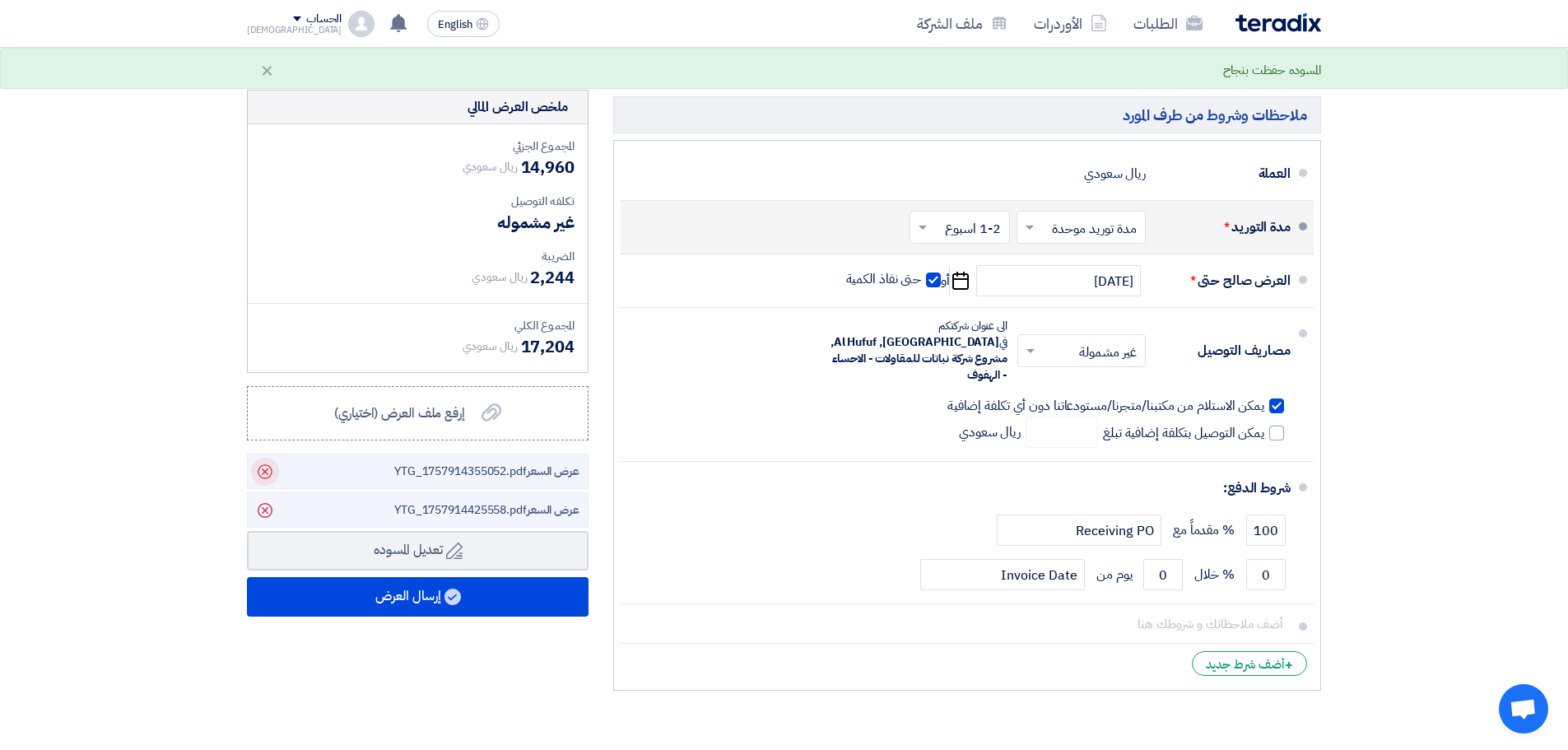
click at [269, 471] on icon "Delete" at bounding box center [265, 472] width 28 height 28
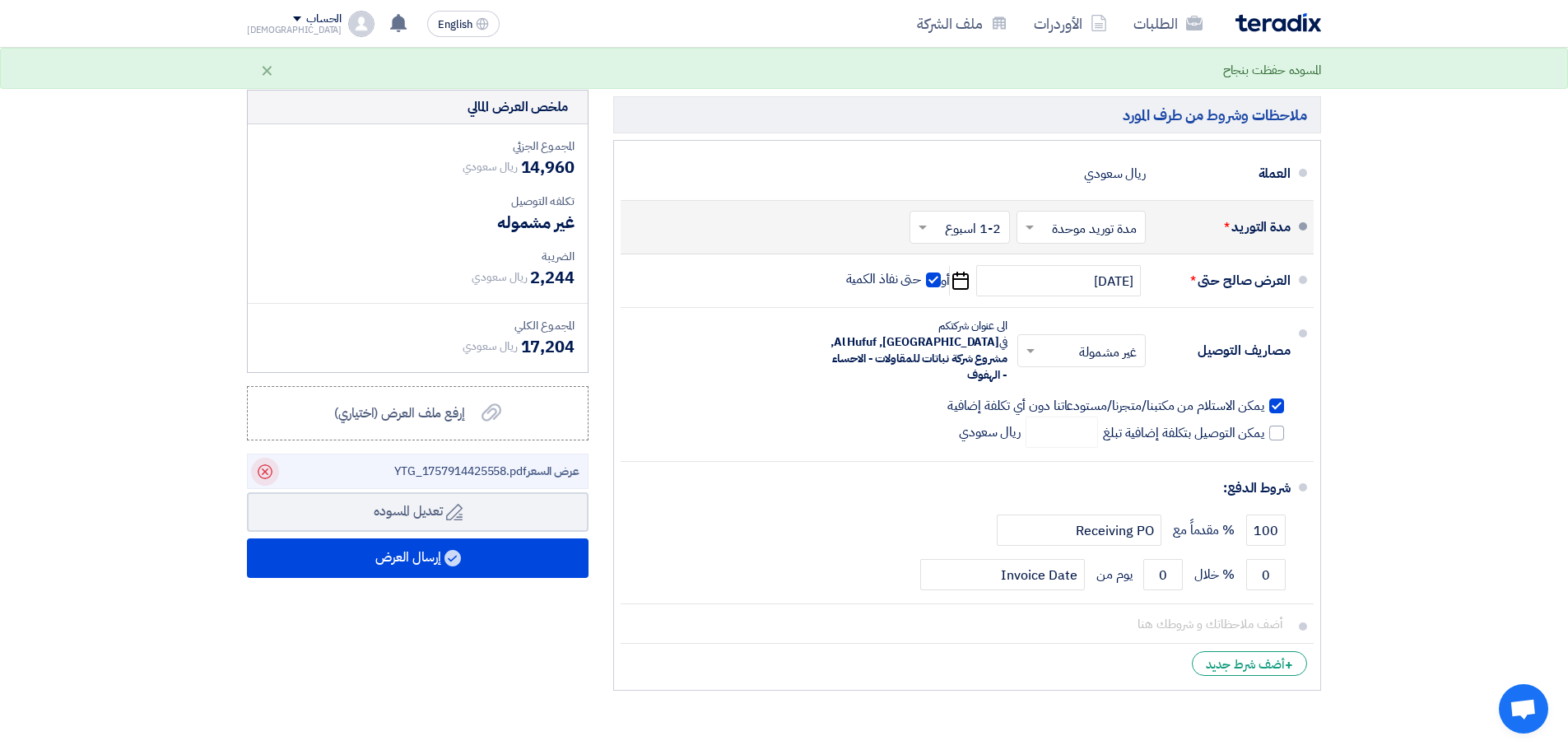
click at [263, 469] on use at bounding box center [265, 472] width 15 height 15
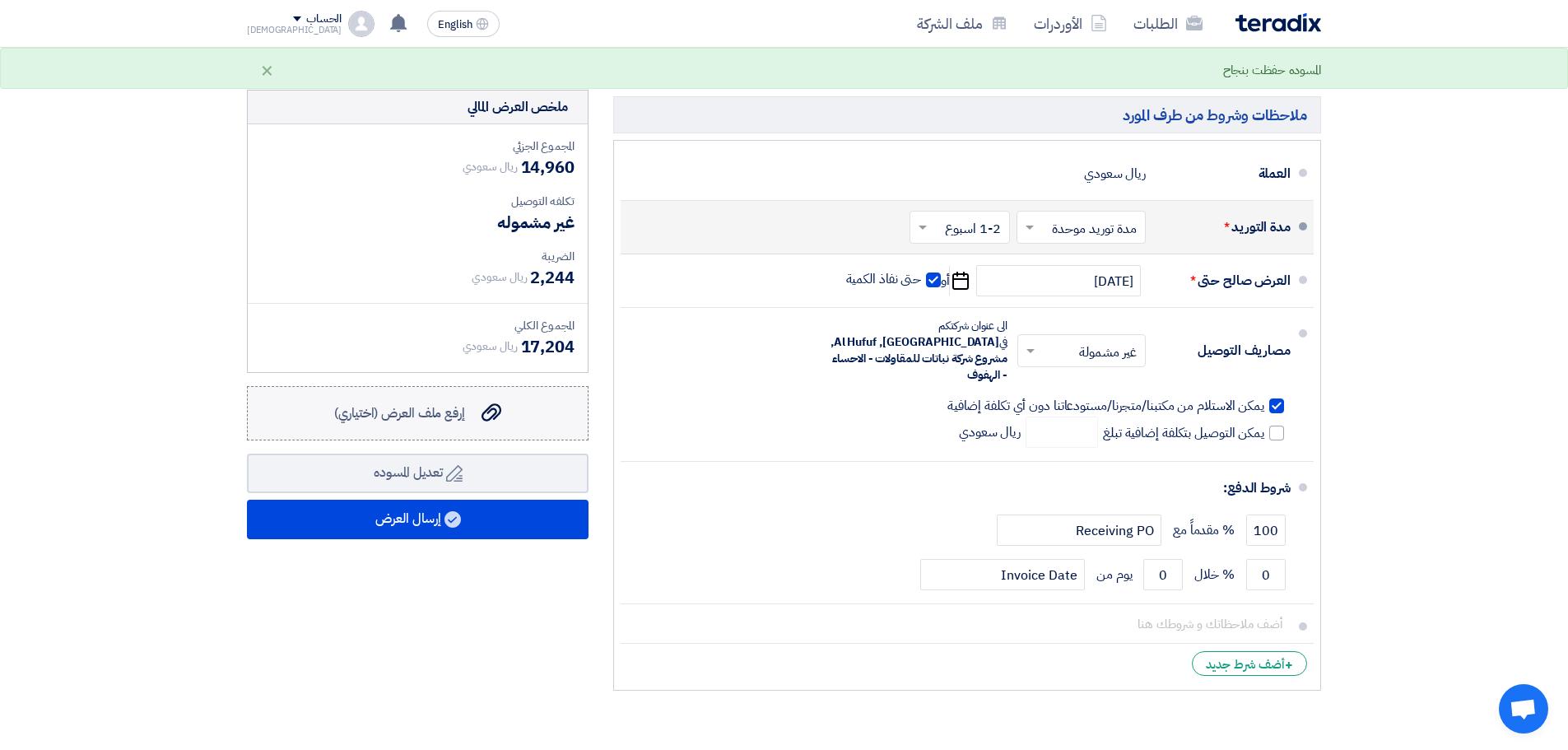
click at [430, 422] on span "إرفع ملف العرض (اختياري)" at bounding box center [400, 413] width 131 height 20
click at [0, 0] on input "إرفع ملف العرض (اختياري) إرفع ملف العرض (اختياري)" at bounding box center [0, 0] width 0 height 0
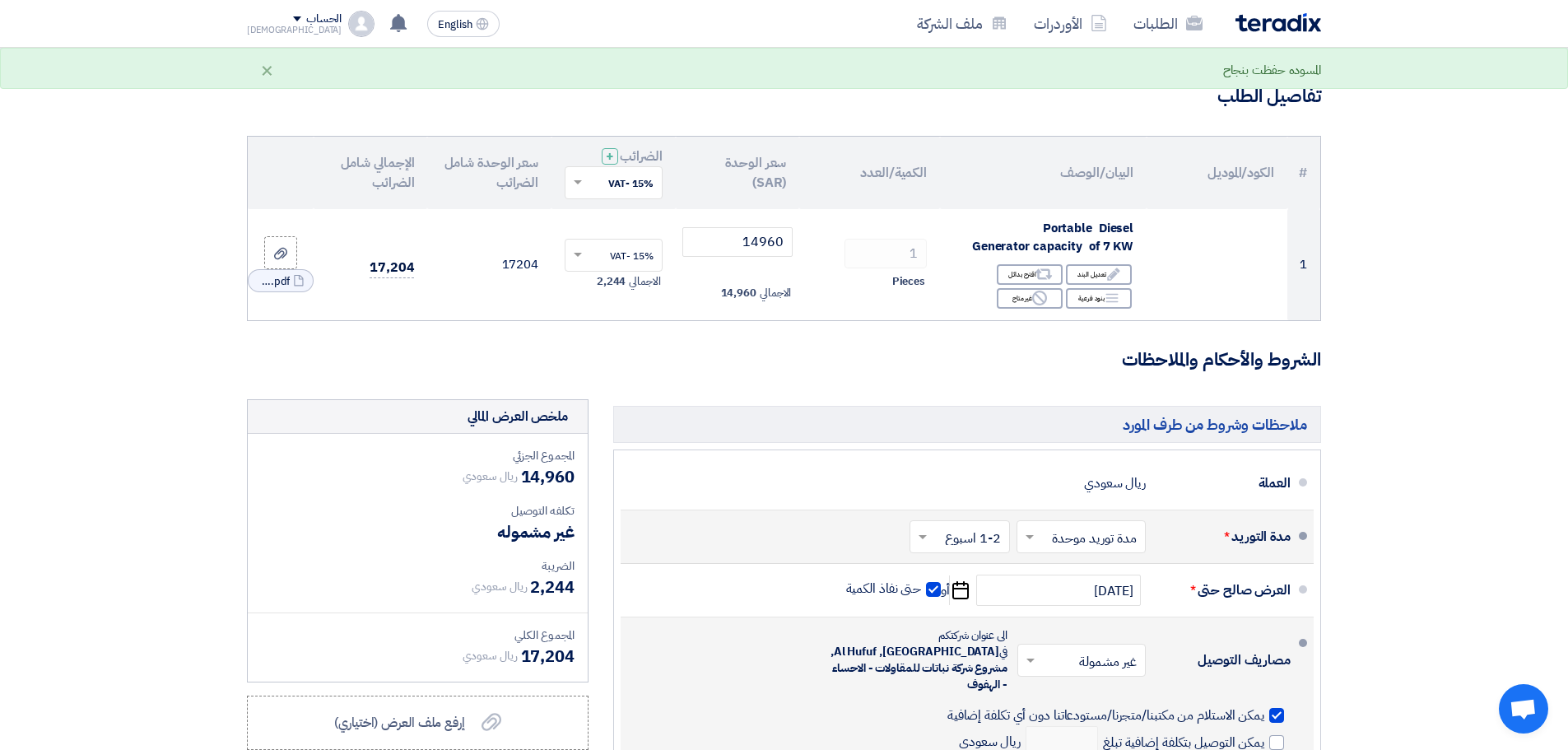
scroll to position [0, 0]
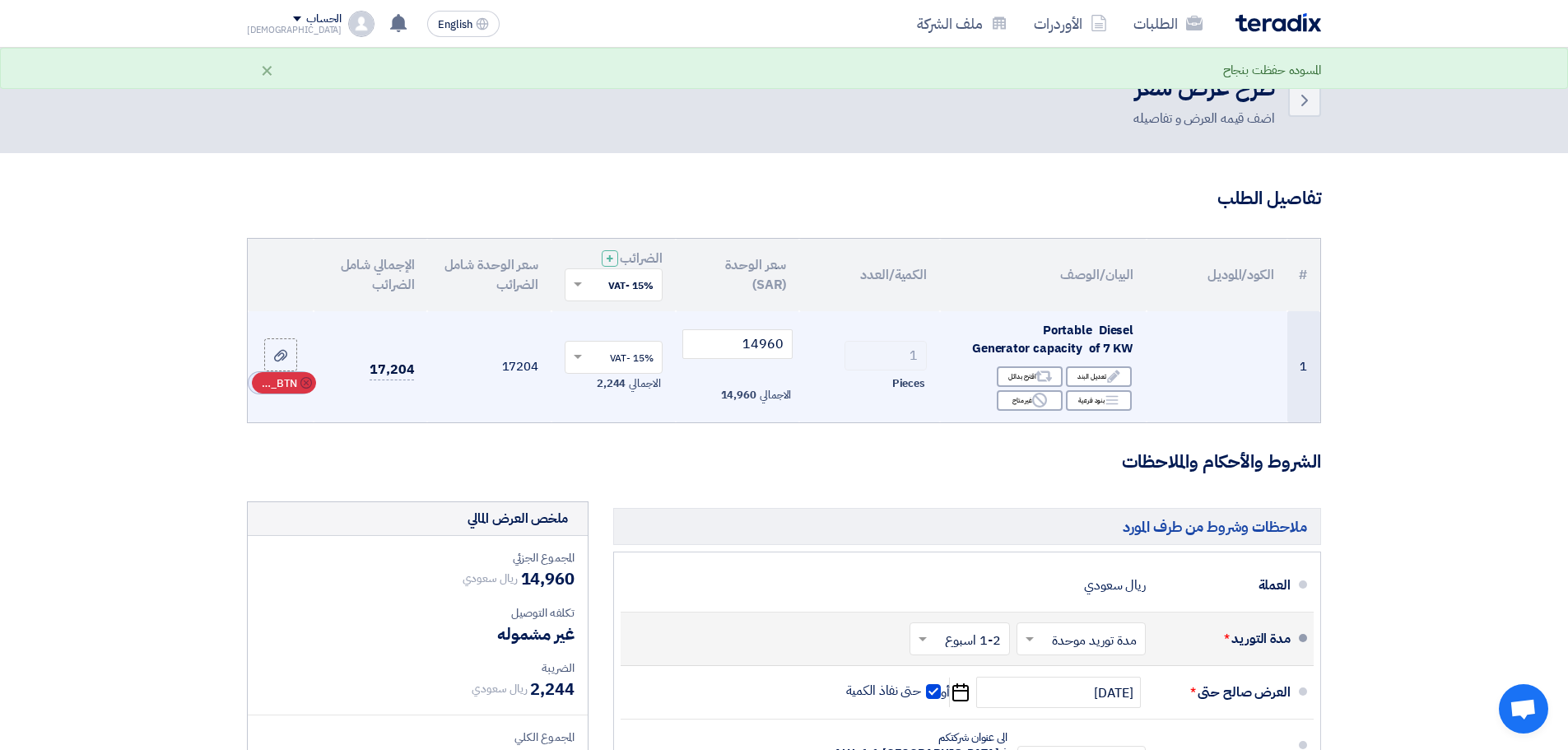
click at [305, 383] on icon "Cancel" at bounding box center [306, 383] width 11 height 11
click at [282, 363] on icon at bounding box center [281, 367] width 13 height 13
click at [0, 0] on input "file" at bounding box center [0, 0] width 0 height 0
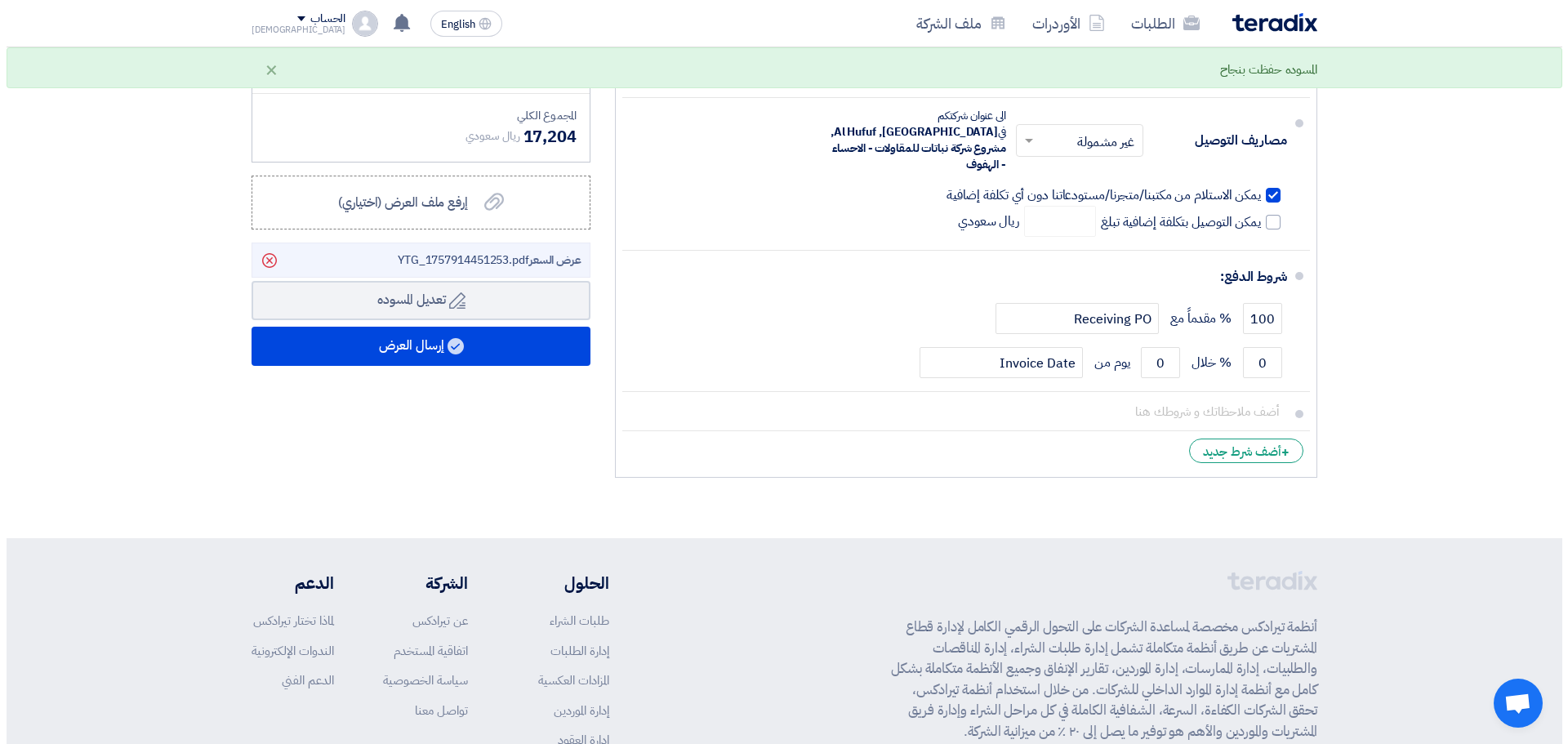
scroll to position [768, 0]
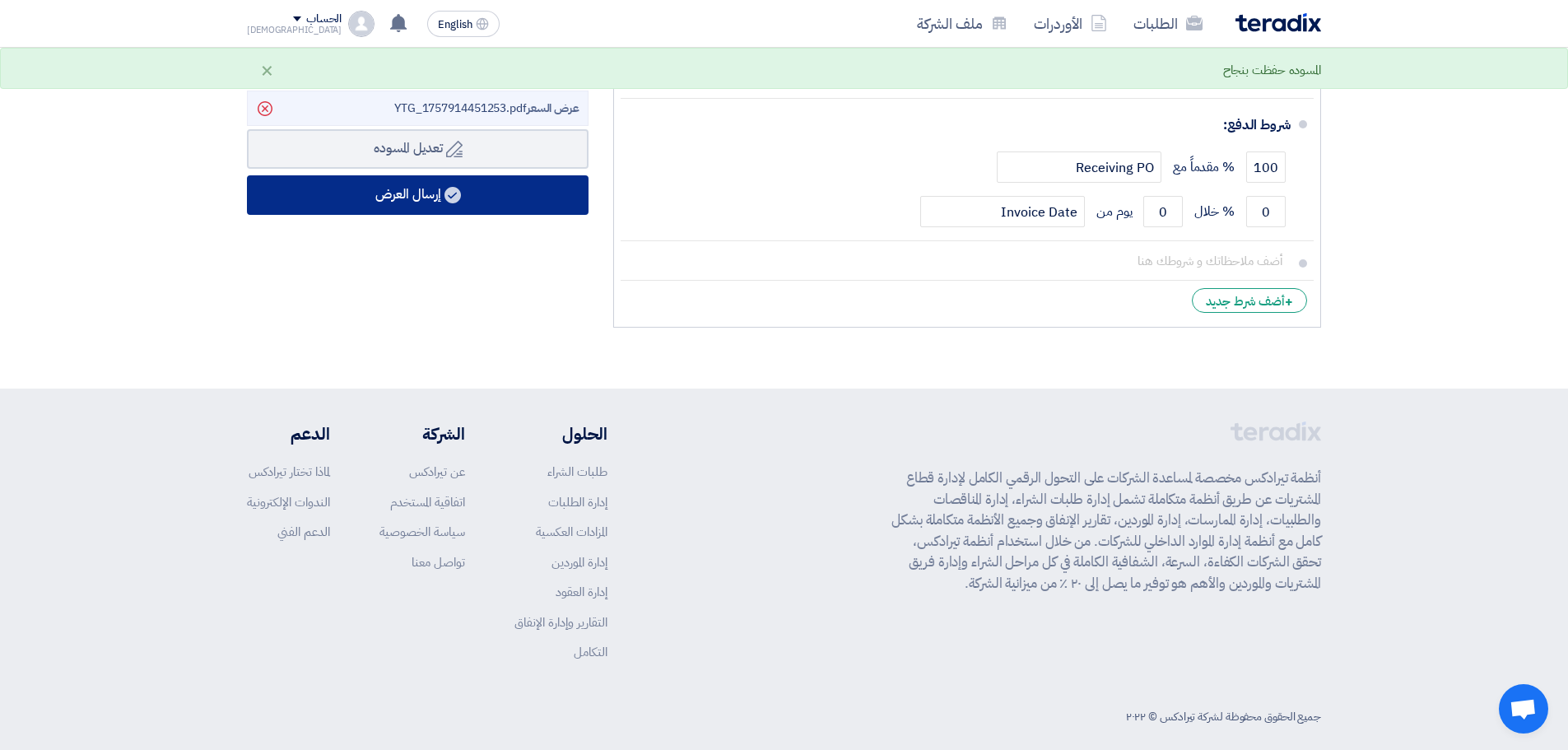
click at [401, 199] on button "إرسال العرض" at bounding box center [418, 195] width 342 height 39
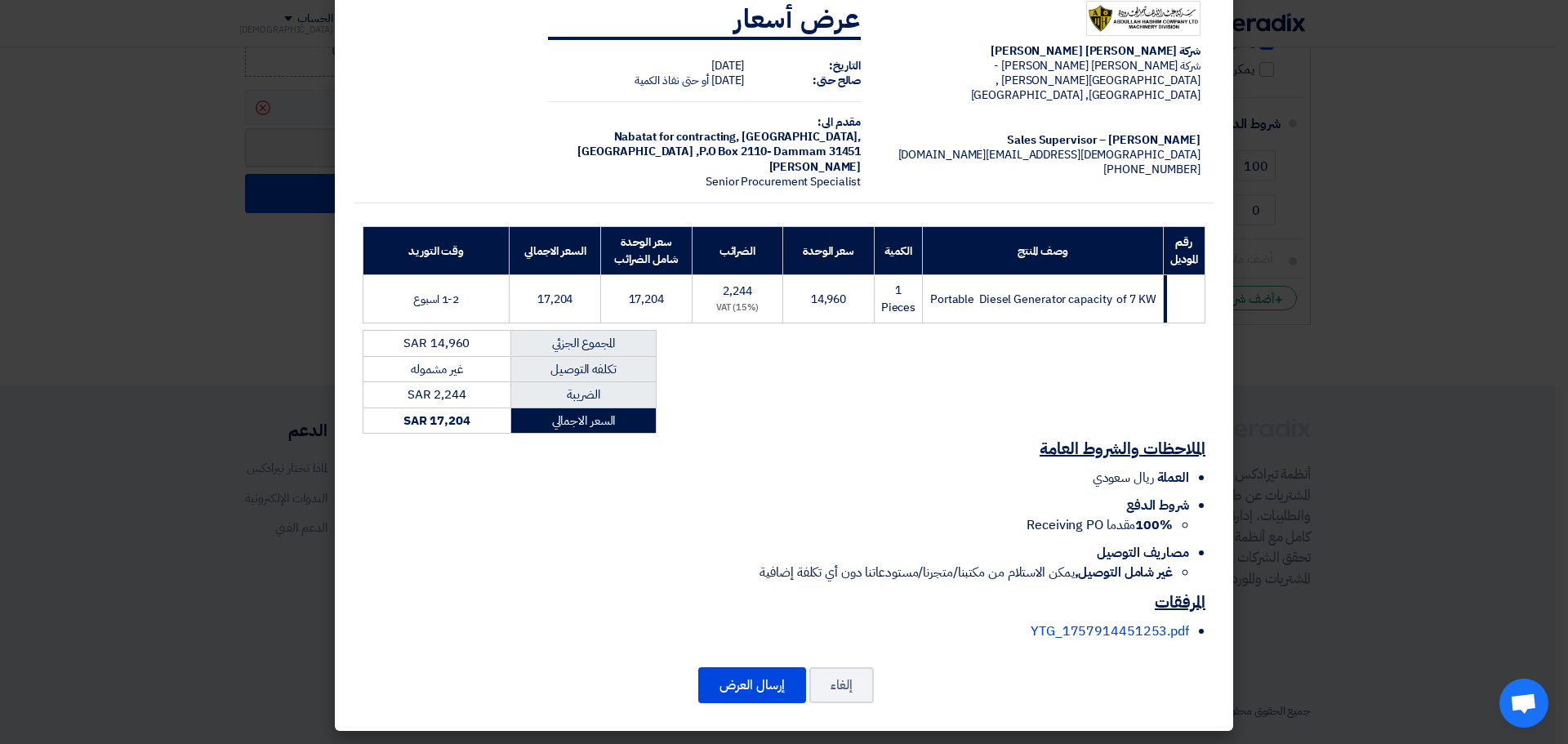
scroll to position [37, 0]
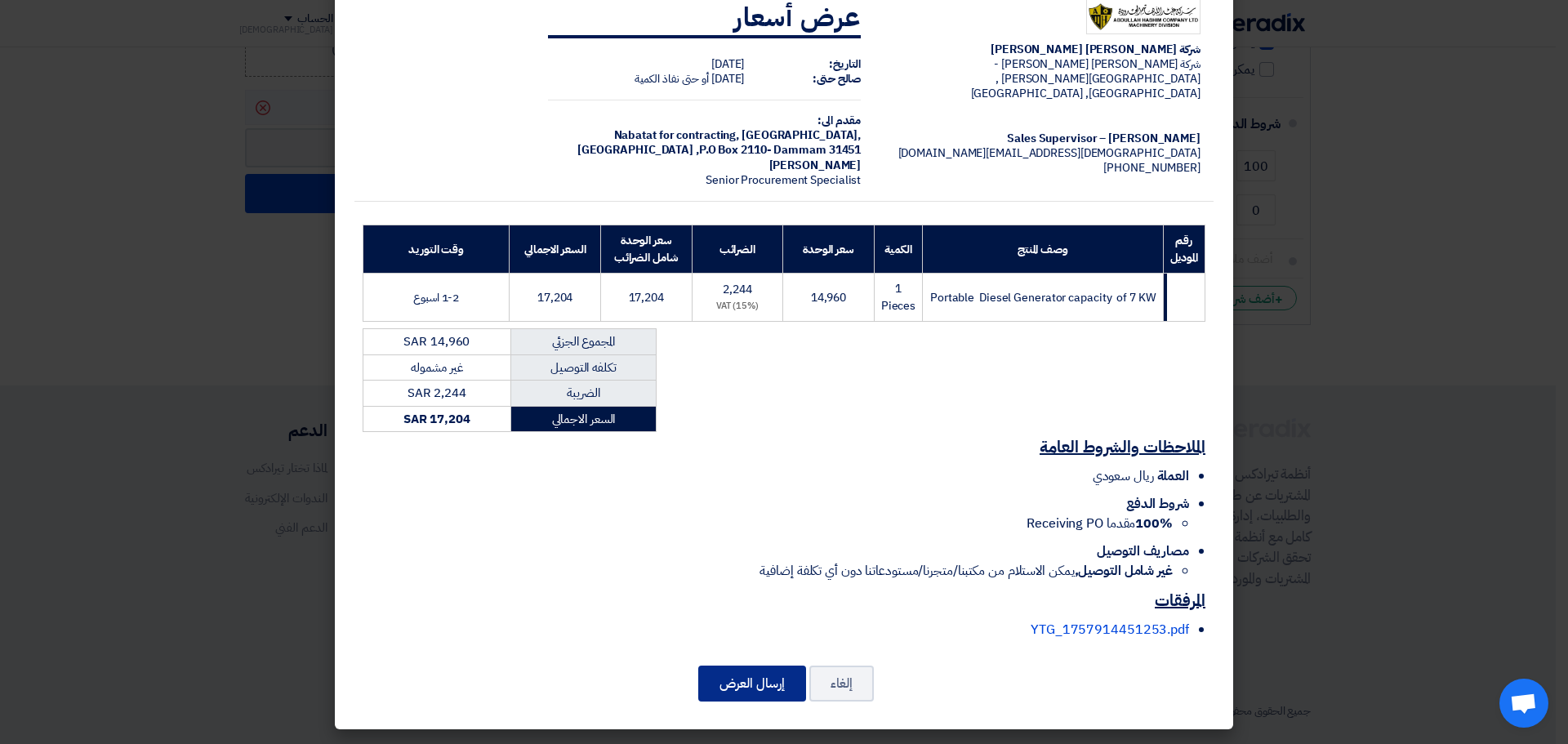
click at [756, 685] on button "إرسال العرض" at bounding box center [751, 683] width 108 height 36
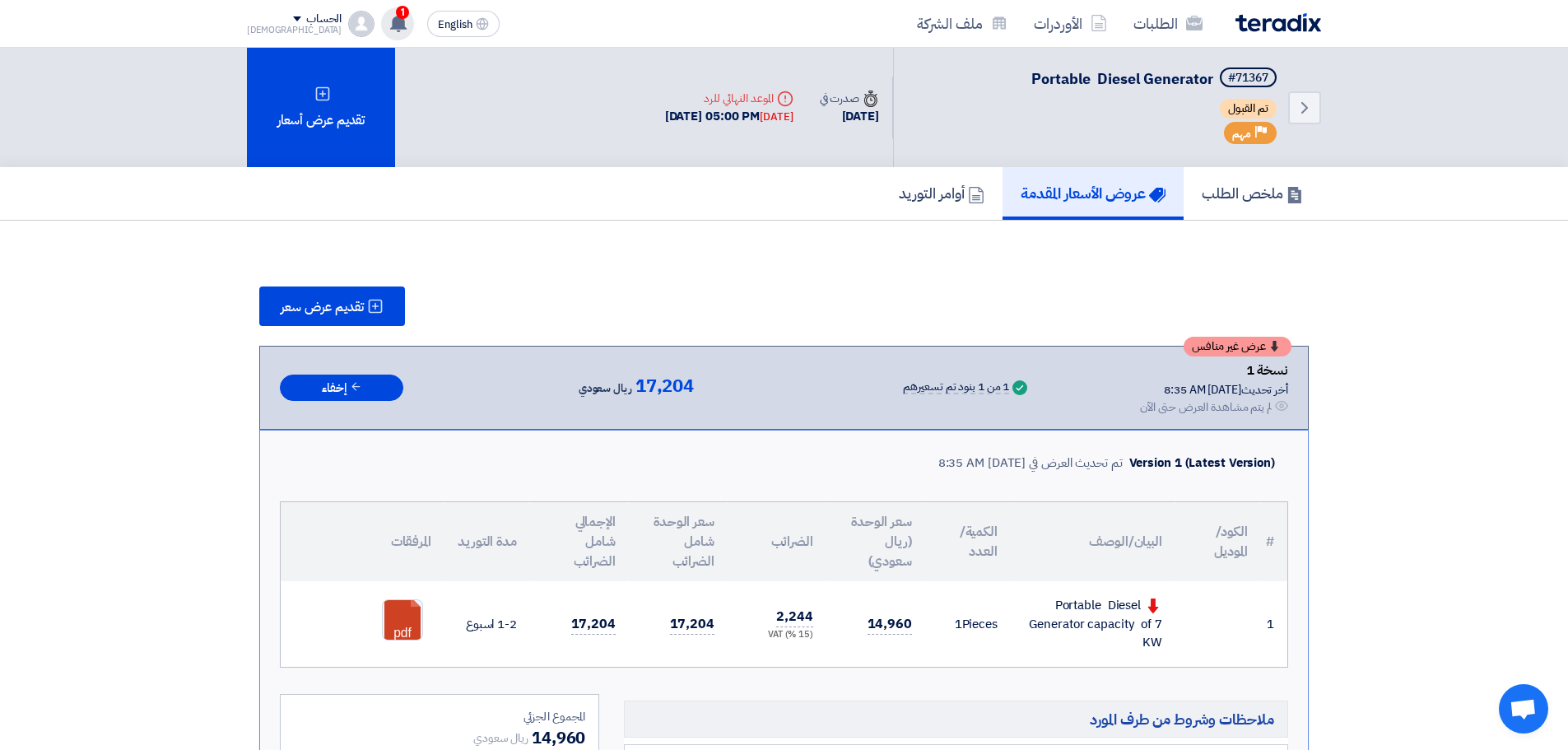
click at [396, 17] on span "1" at bounding box center [403, 12] width 13 height 13
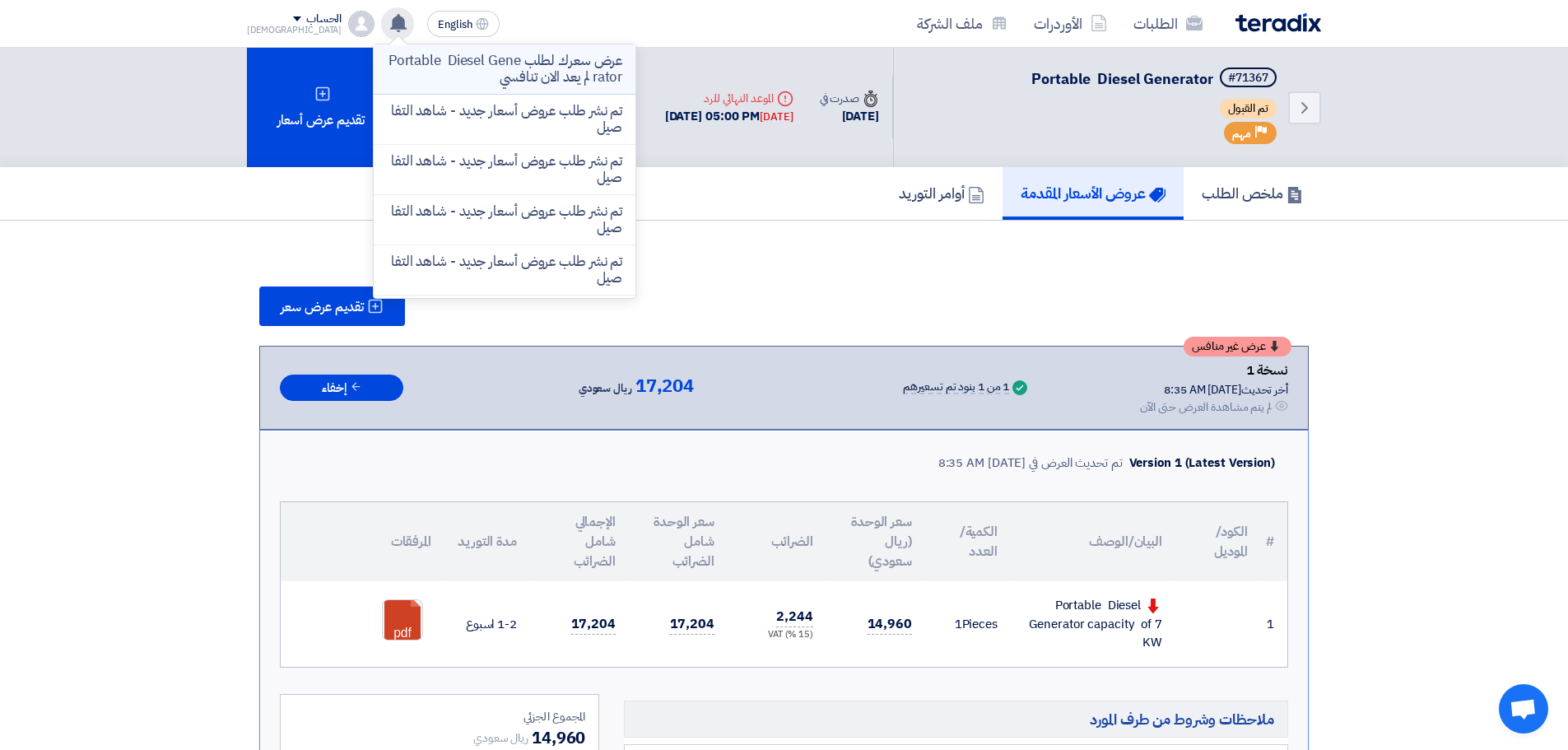
click at [490, 76] on p "عرض سعرك لطلب Portable Diesel Generator لم يعد الان تنافسي" at bounding box center [504, 68] width 235 height 33
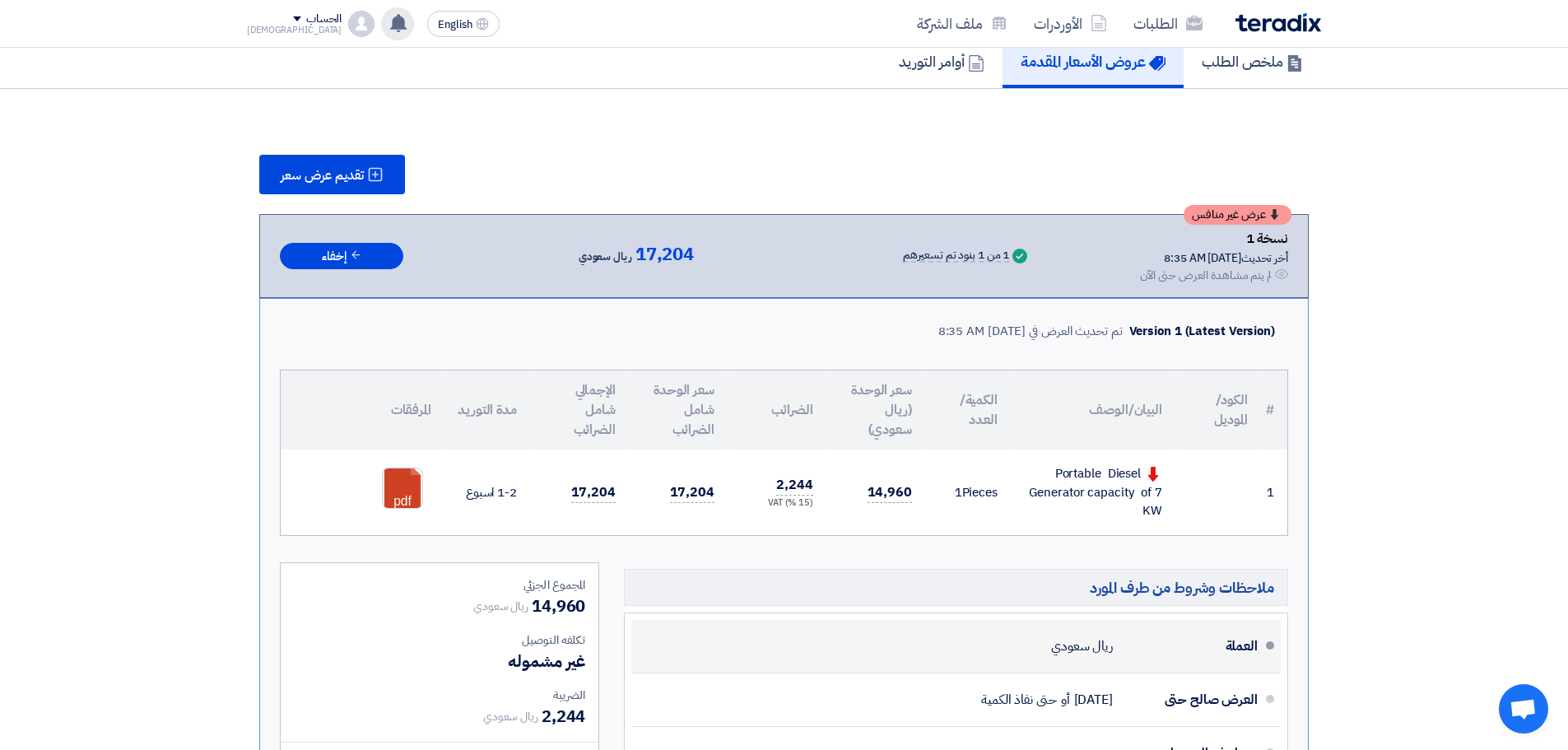
scroll to position [96, 0]
